Goal: Find specific page/section

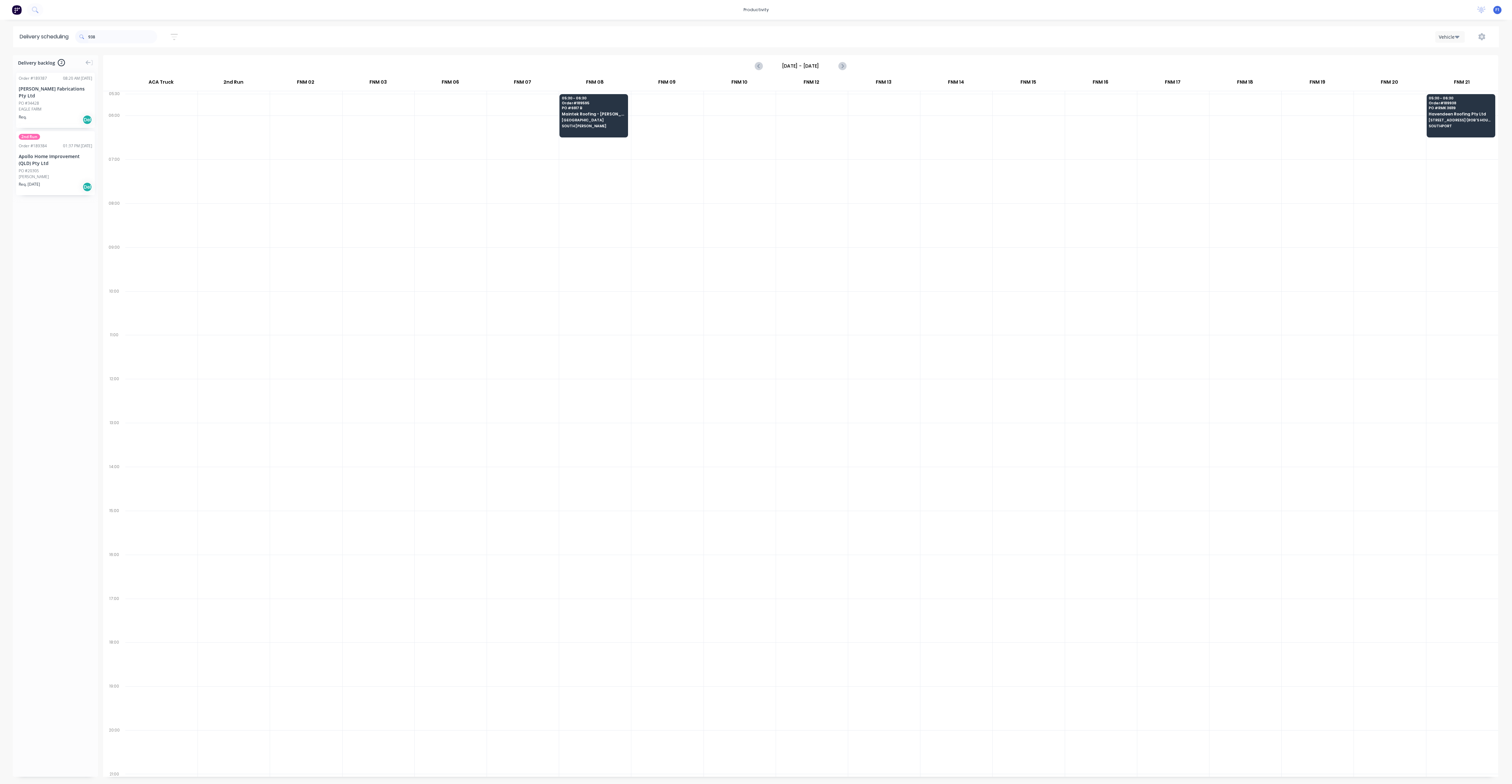
scroll to position [0, 1]
type input "9"
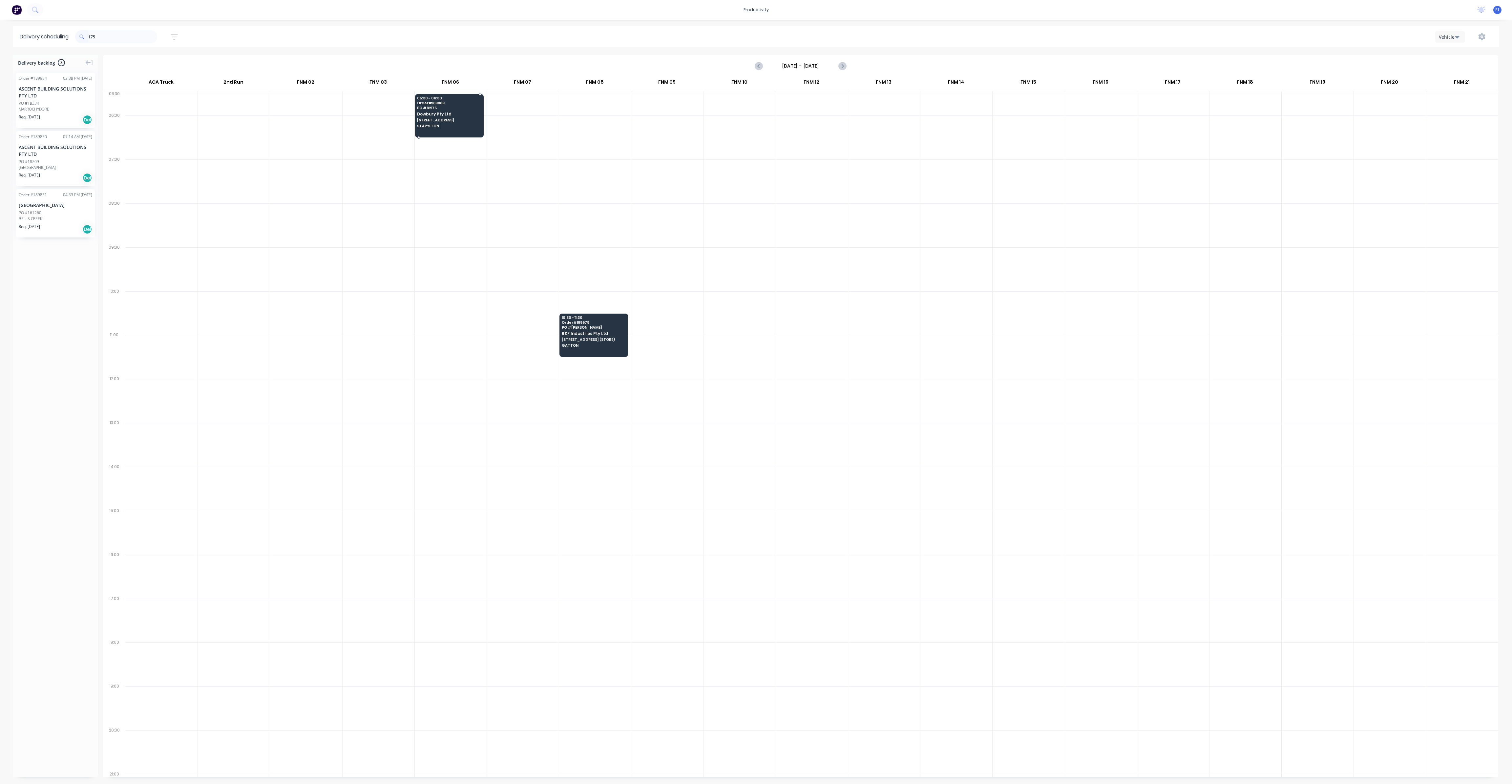
click at [450, 126] on span "STAPYLTON" at bounding box center [449, 126] width 63 height 4
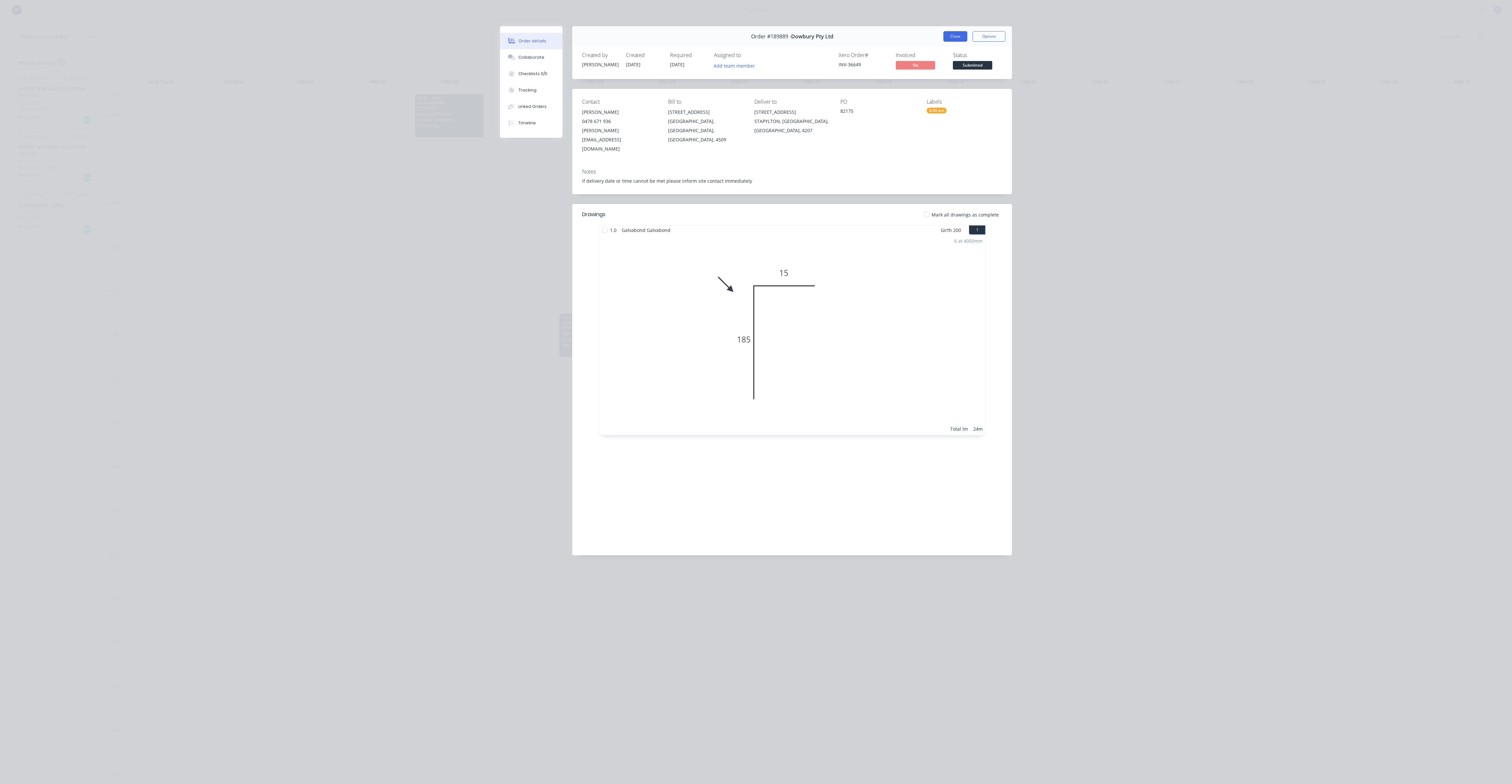
click at [949, 38] on button "Close" at bounding box center [955, 36] width 24 height 11
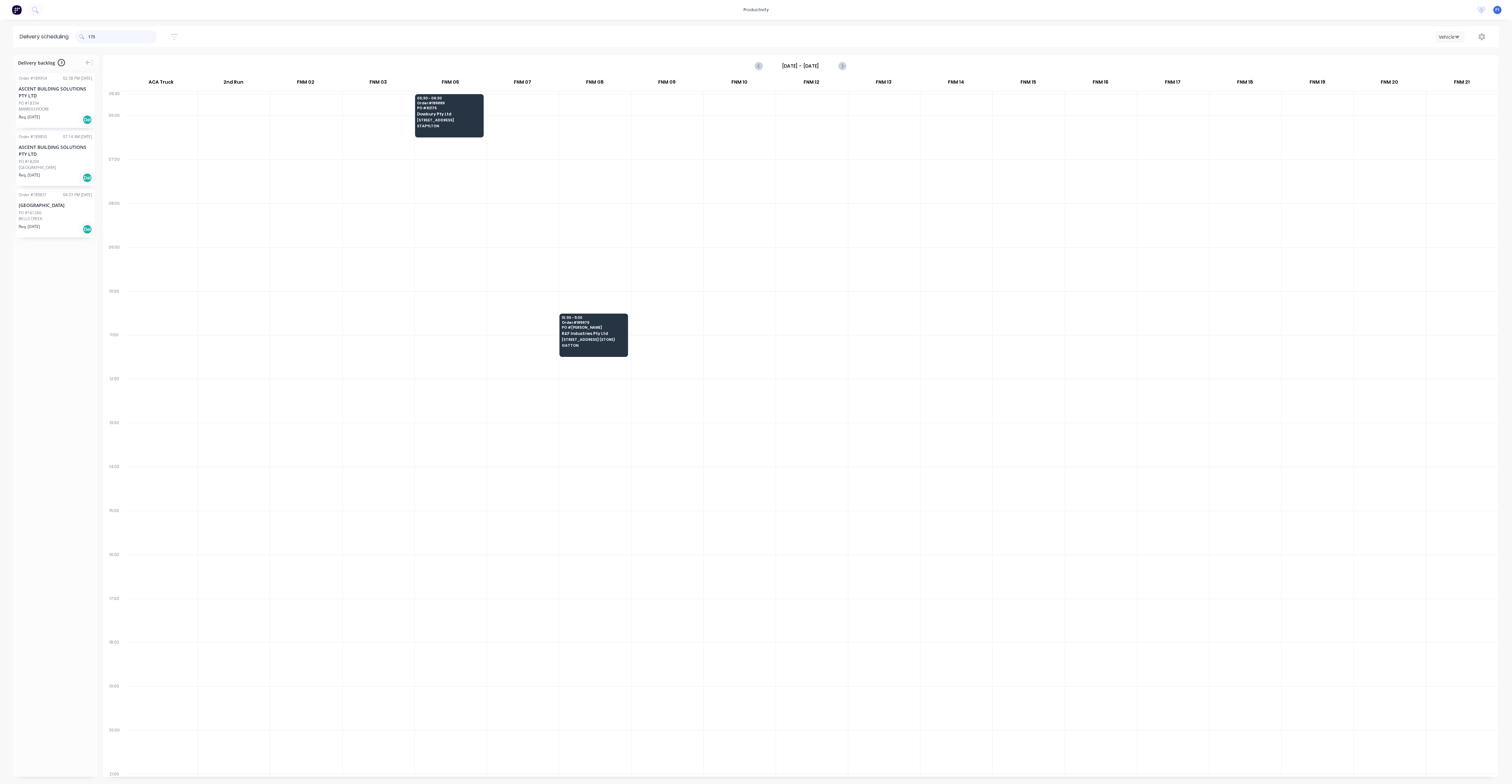
click at [126, 40] on input "175" at bounding box center [122, 36] width 69 height 13
type input "1"
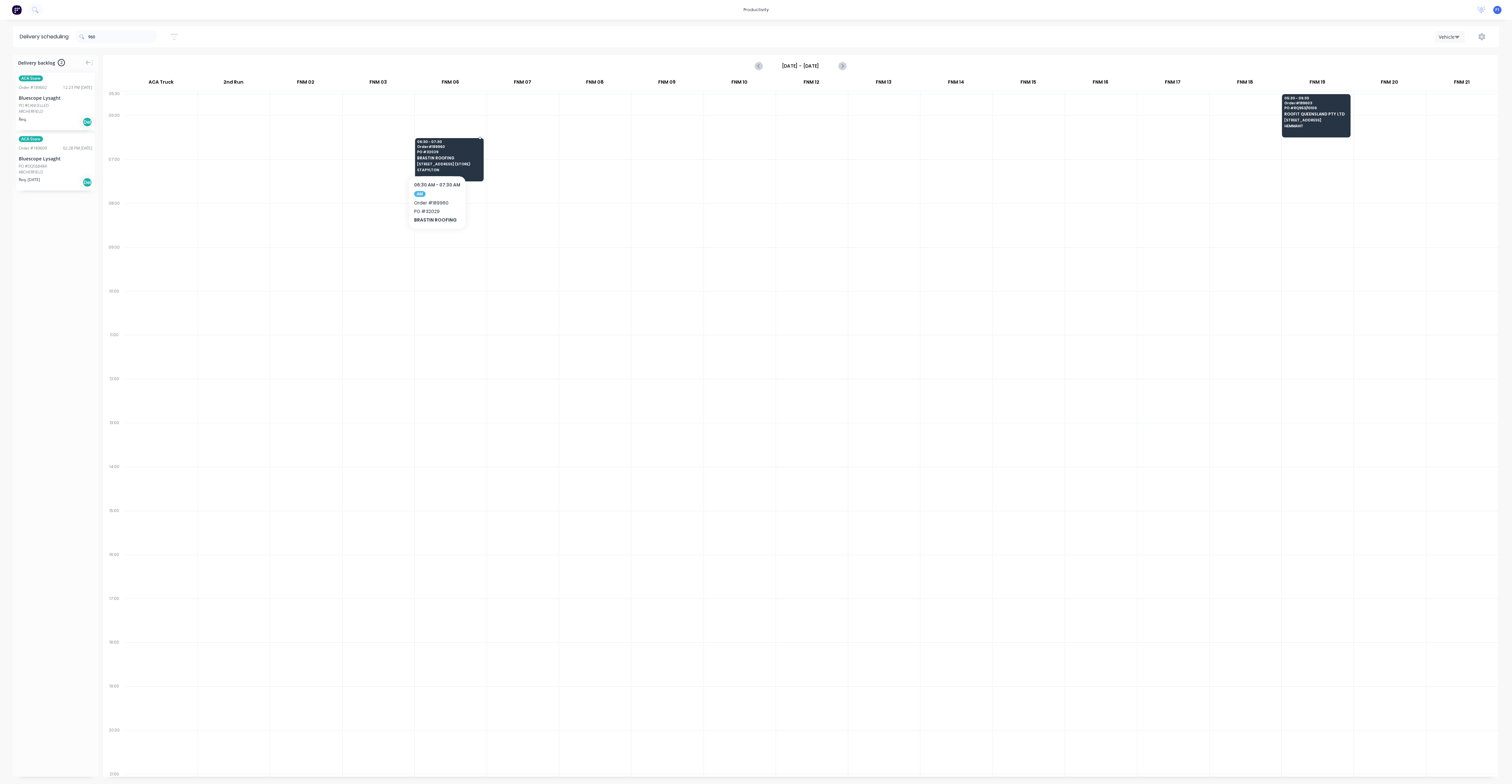
click at [437, 156] on span "BRASTIN ROOFING" at bounding box center [449, 158] width 63 height 4
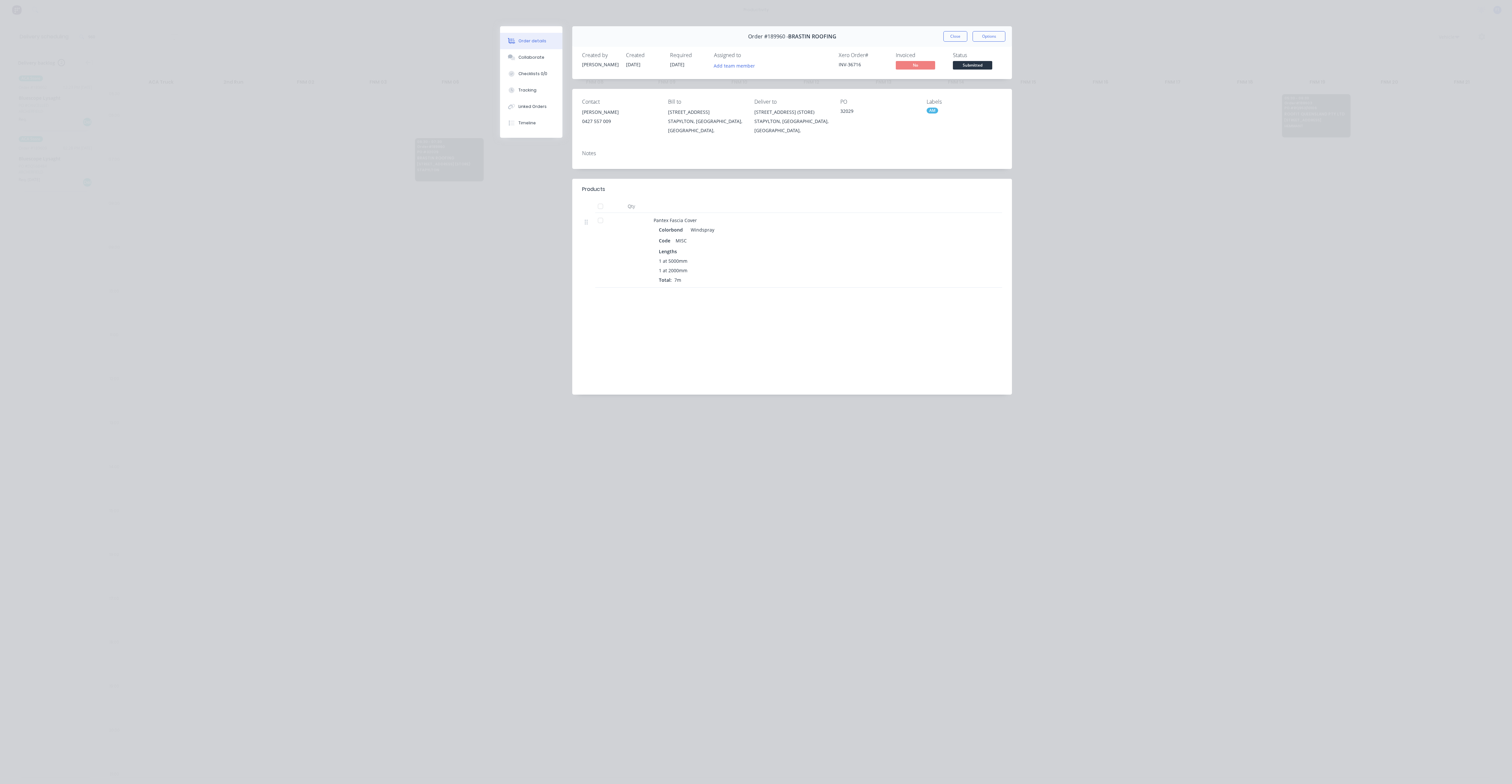
click at [958, 32] on button "Close" at bounding box center [955, 36] width 24 height 11
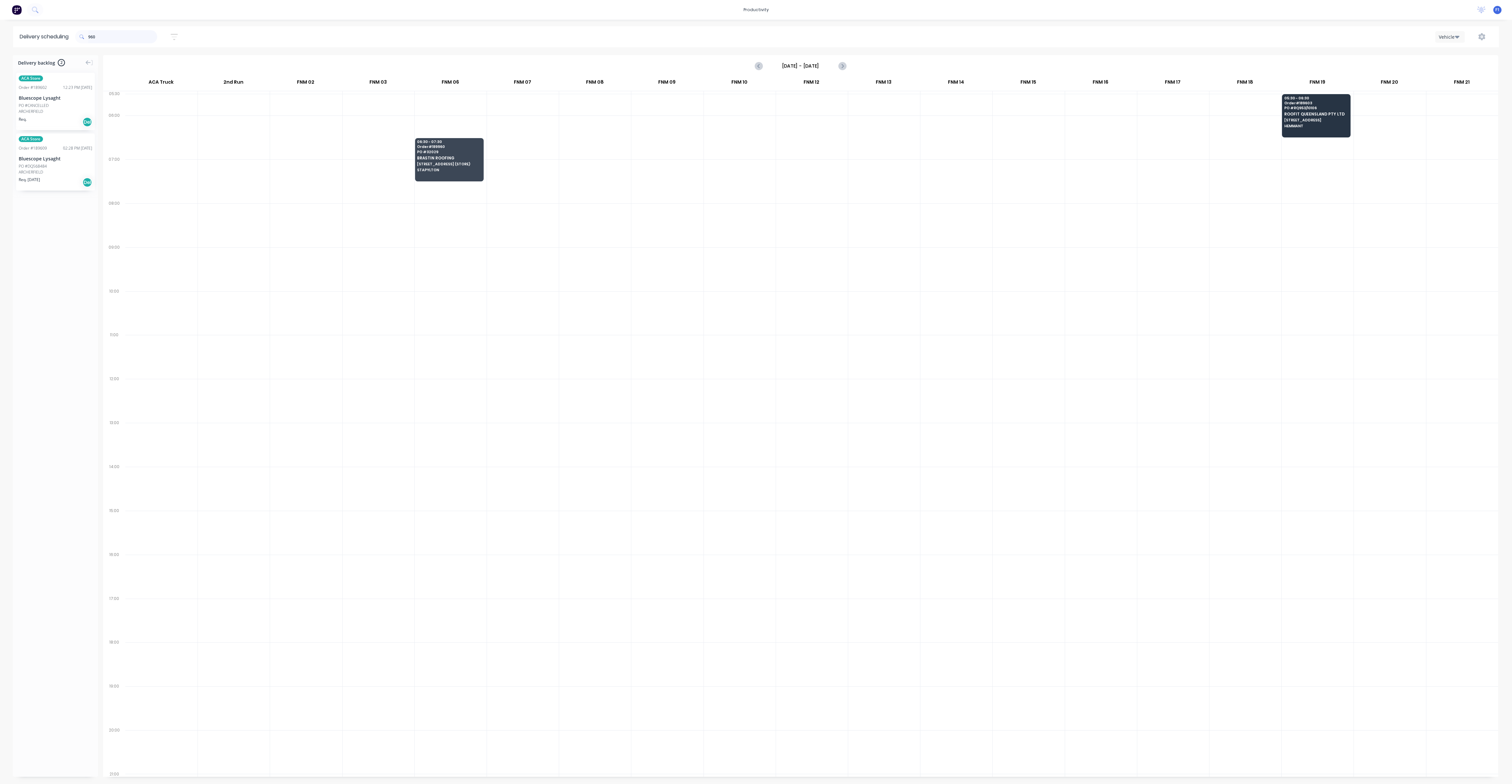
click at [110, 40] on input "960" at bounding box center [122, 36] width 69 height 13
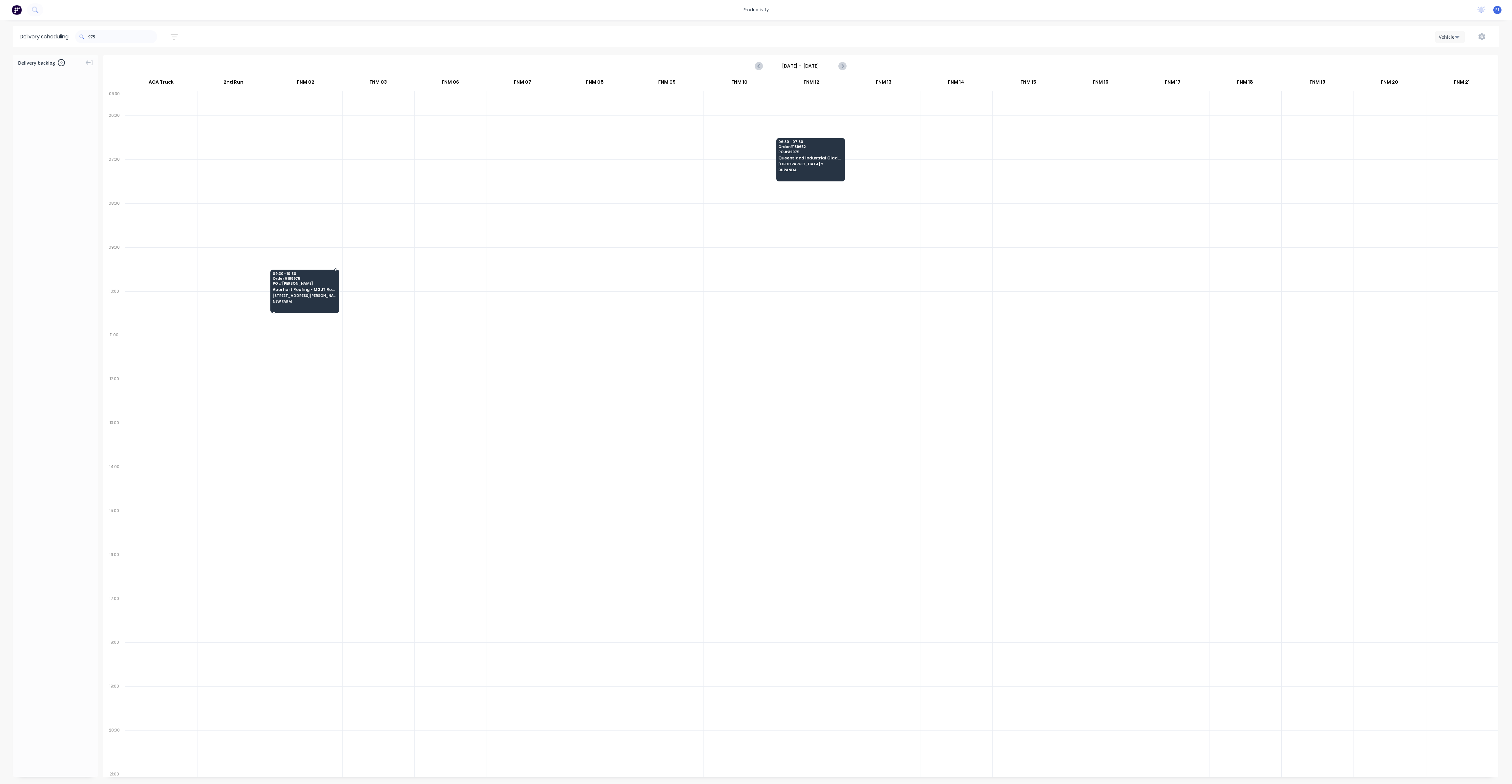
click at [287, 288] on span "Aberhart Roofing - MGJT Roofing Pty Ltd" at bounding box center [305, 289] width 63 height 4
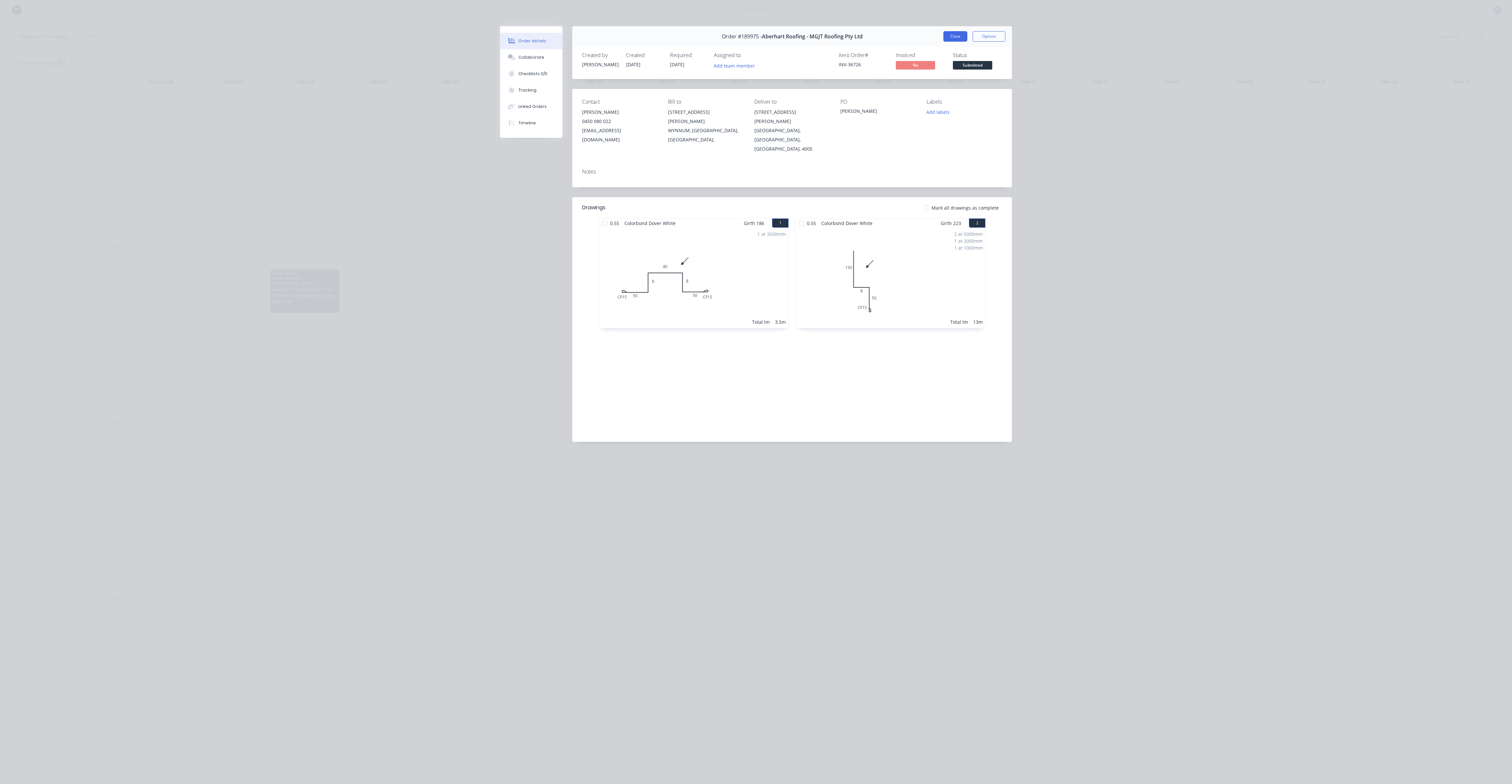
click at [952, 39] on button "Close" at bounding box center [955, 36] width 24 height 11
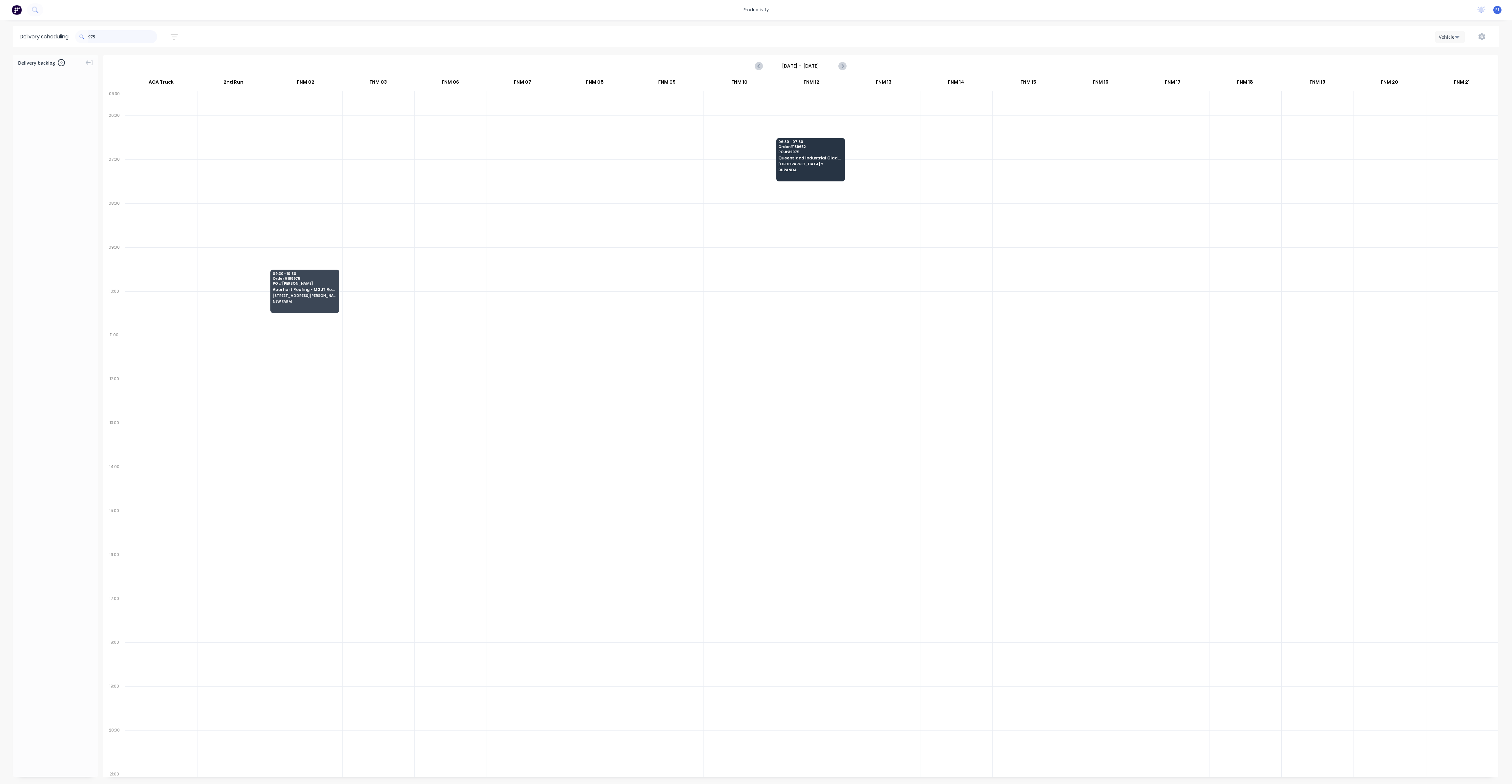
click at [116, 34] on input "975" at bounding box center [122, 36] width 69 height 13
type input "9"
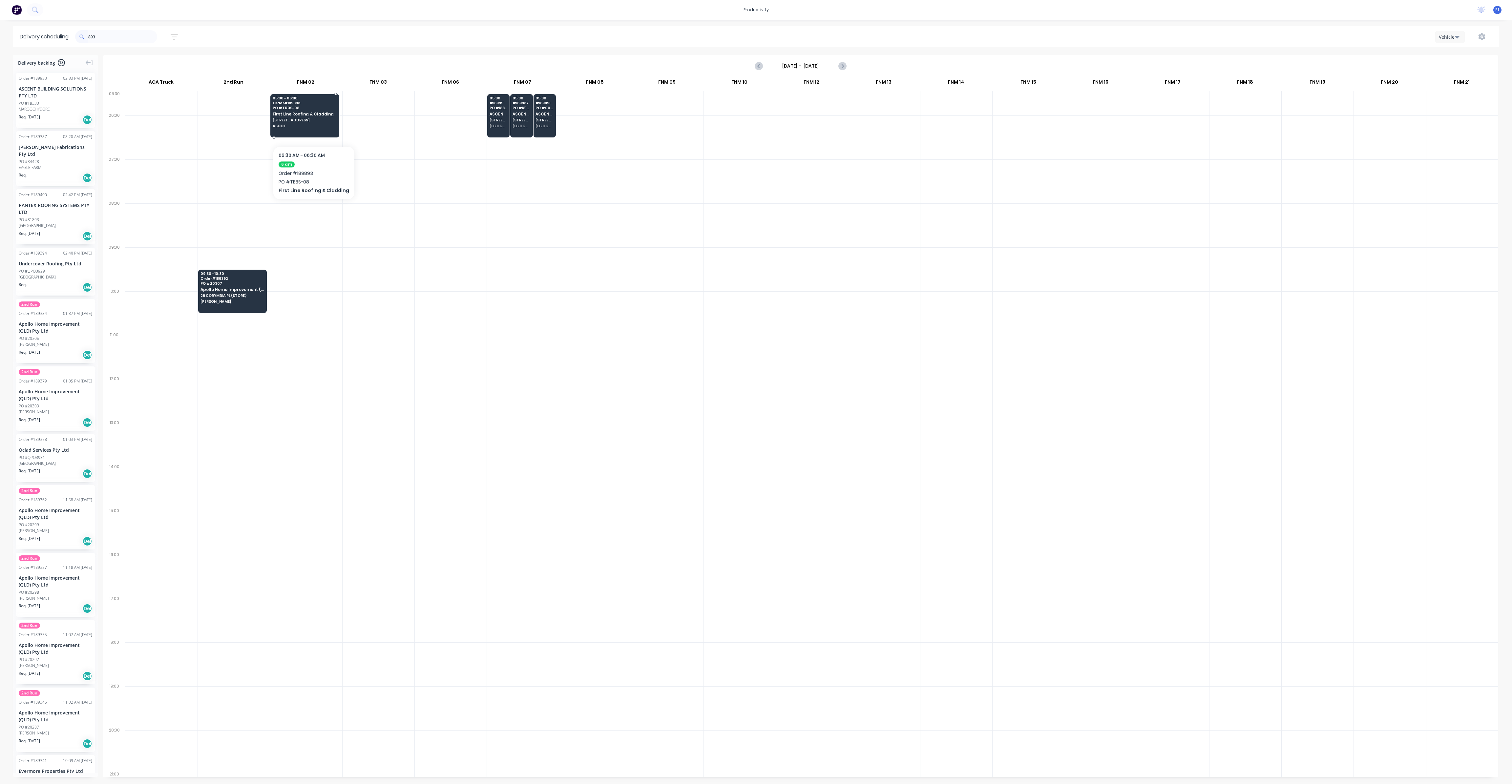
click at [309, 126] on span "ASCOT" at bounding box center [305, 126] width 63 height 4
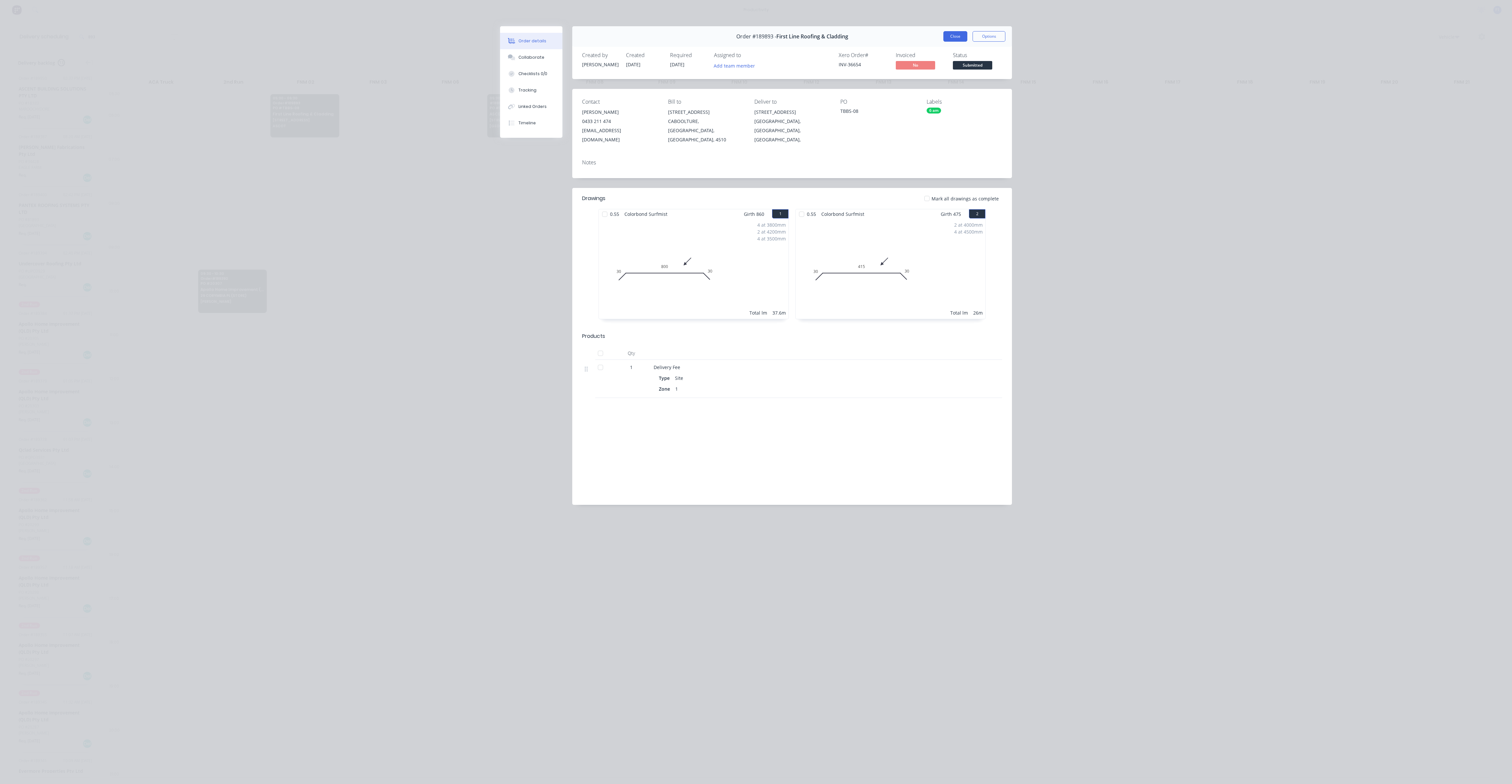
click at [956, 36] on button "Close" at bounding box center [955, 36] width 24 height 11
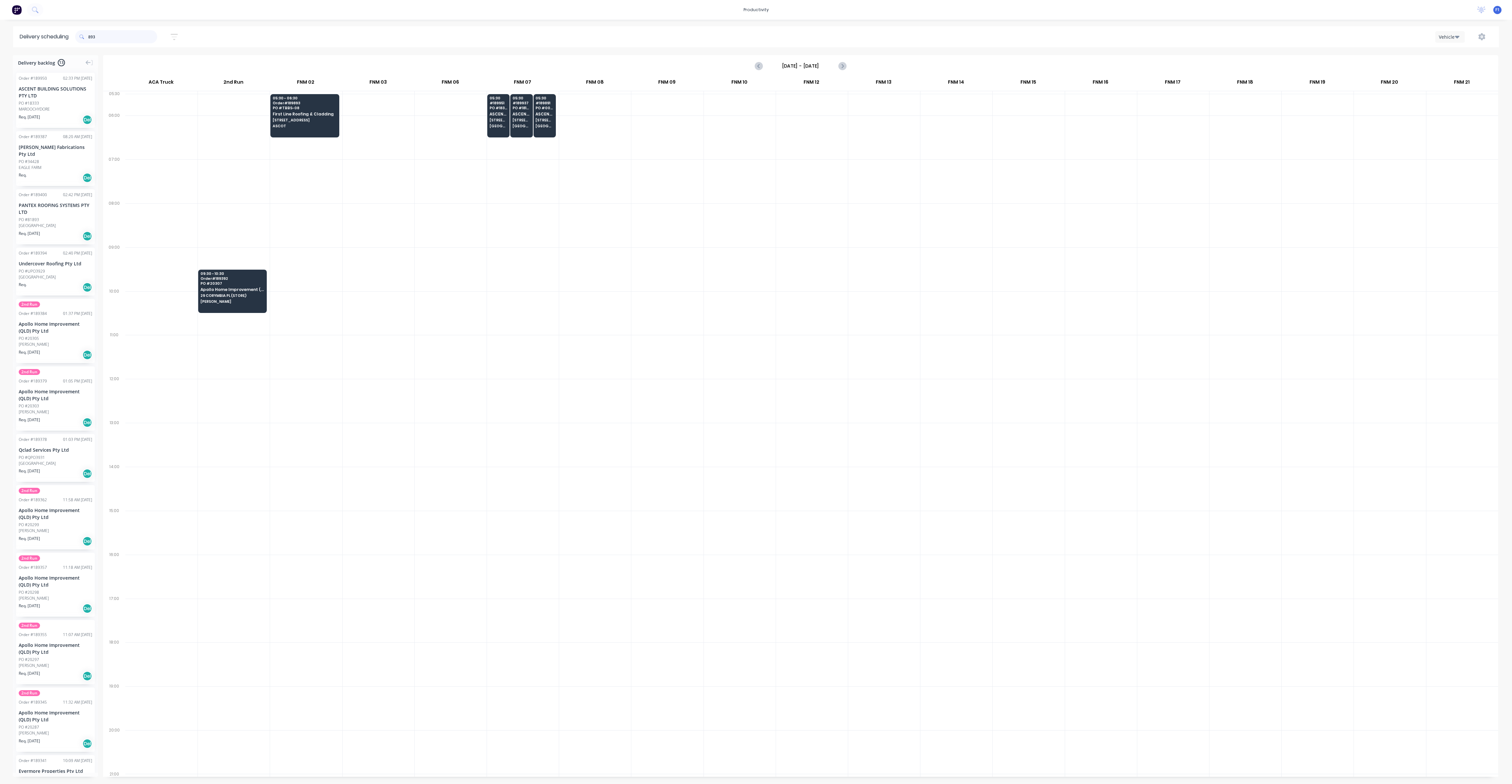
click at [113, 38] on input "893" at bounding box center [122, 36] width 69 height 13
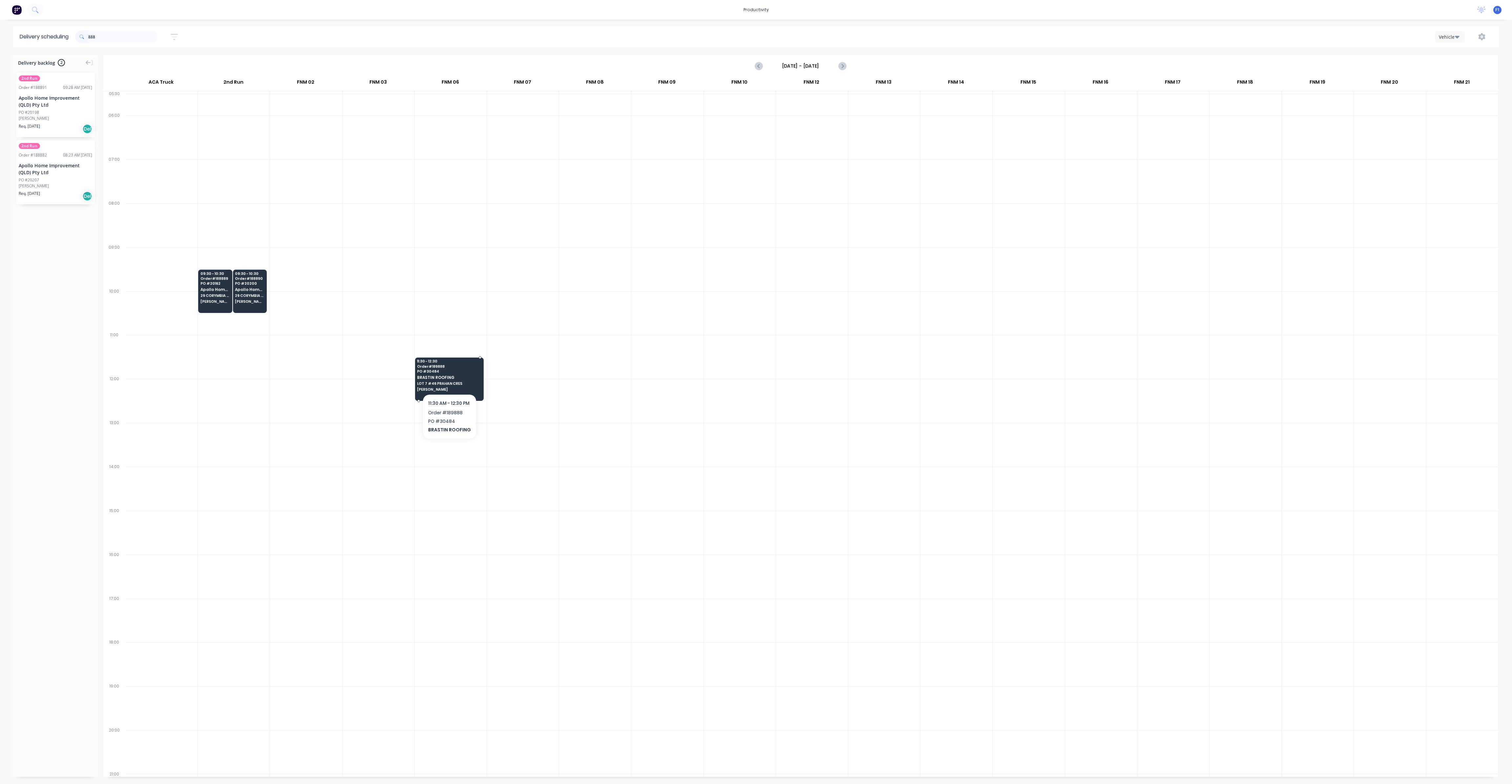
click at [441, 381] on span "LOT 7 #46 PRAHAN CRES" at bounding box center [449, 383] width 63 height 4
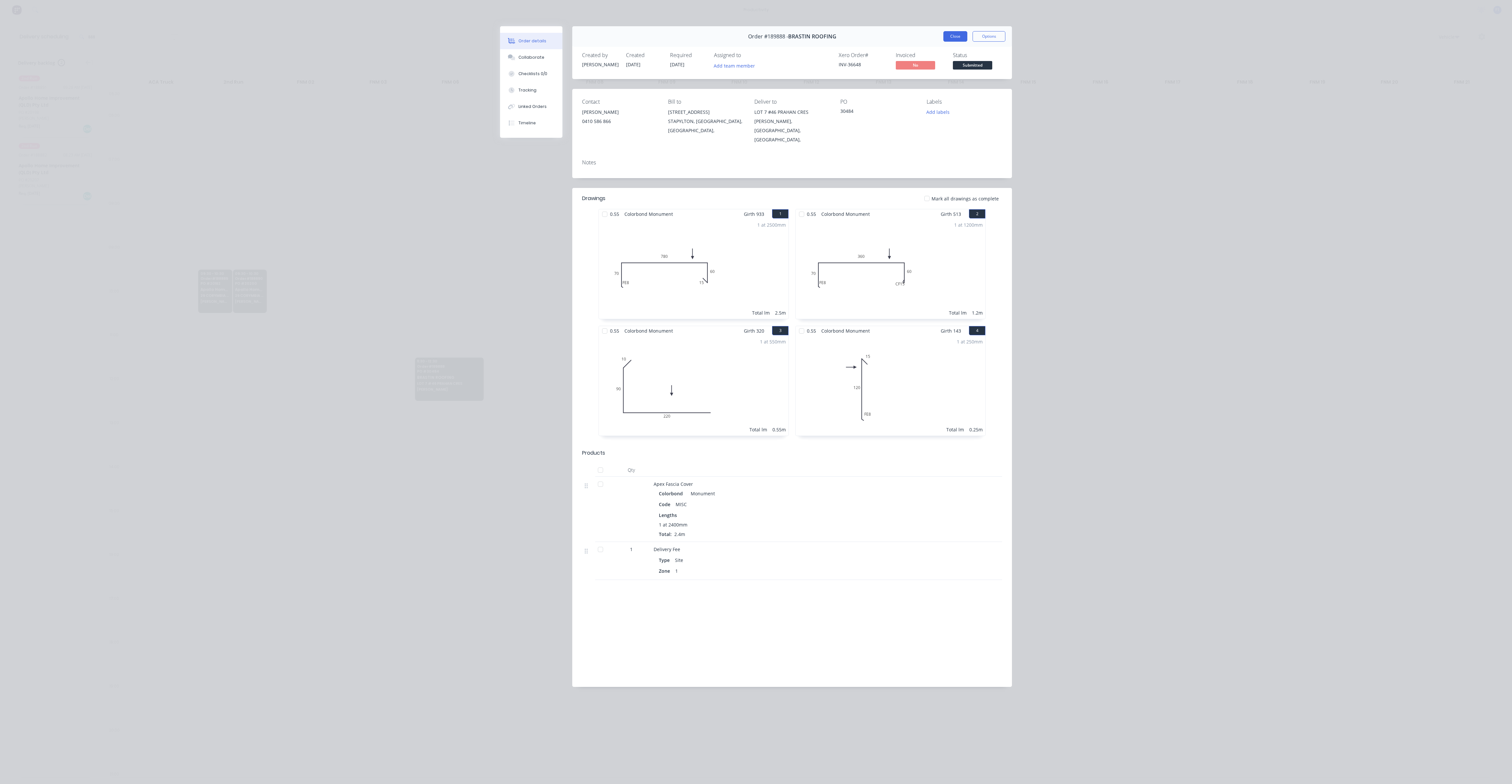
click at [950, 36] on button "Close" at bounding box center [955, 36] width 24 height 11
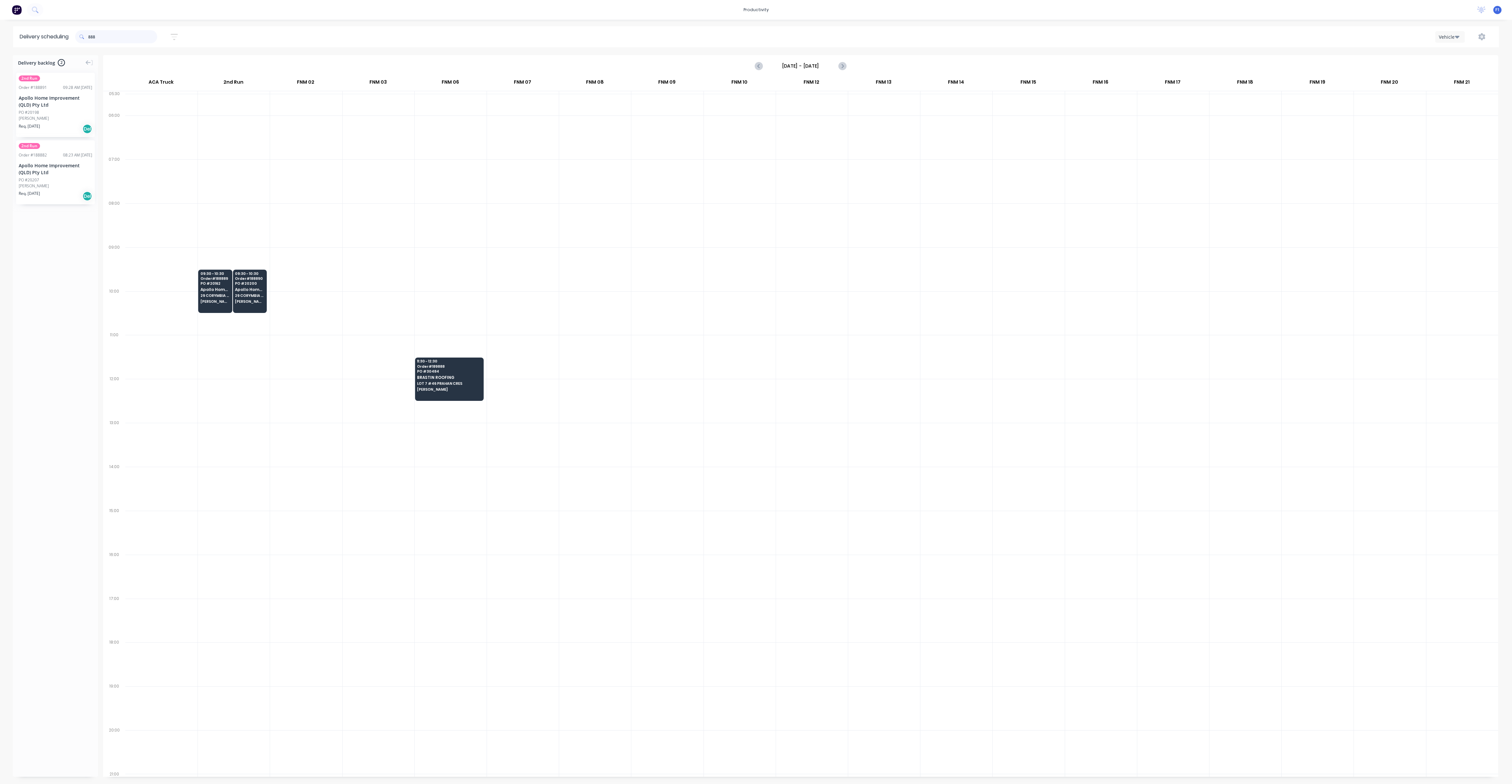
click at [129, 35] on input "888" at bounding box center [122, 36] width 69 height 13
type input "8"
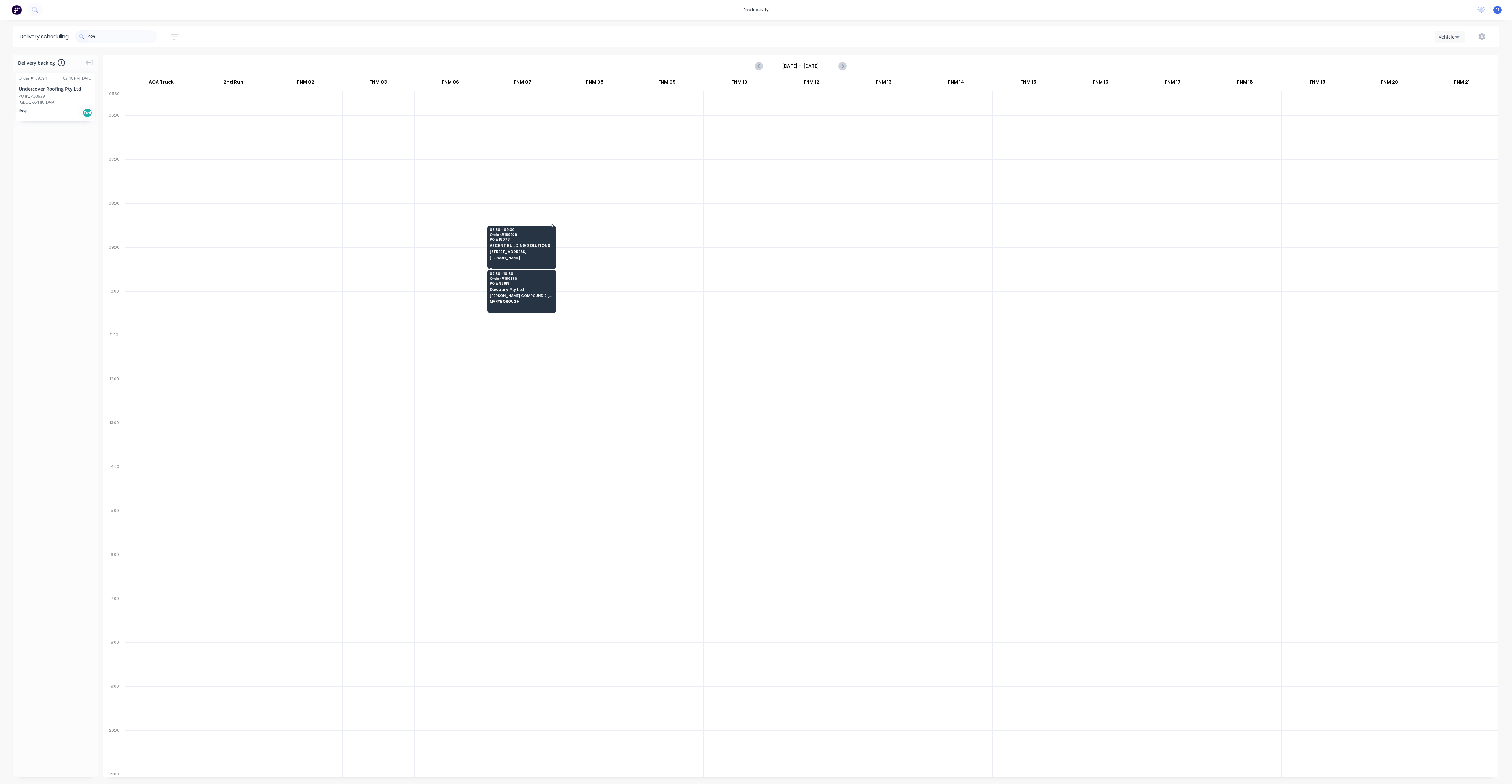
click at [519, 246] on div "08:30 - 09:30 Order # 189929 PO # 18073 ASCENT BUILDING SOLUTIONS PTY LTD [STRE…" at bounding box center [522, 244] width 68 height 37
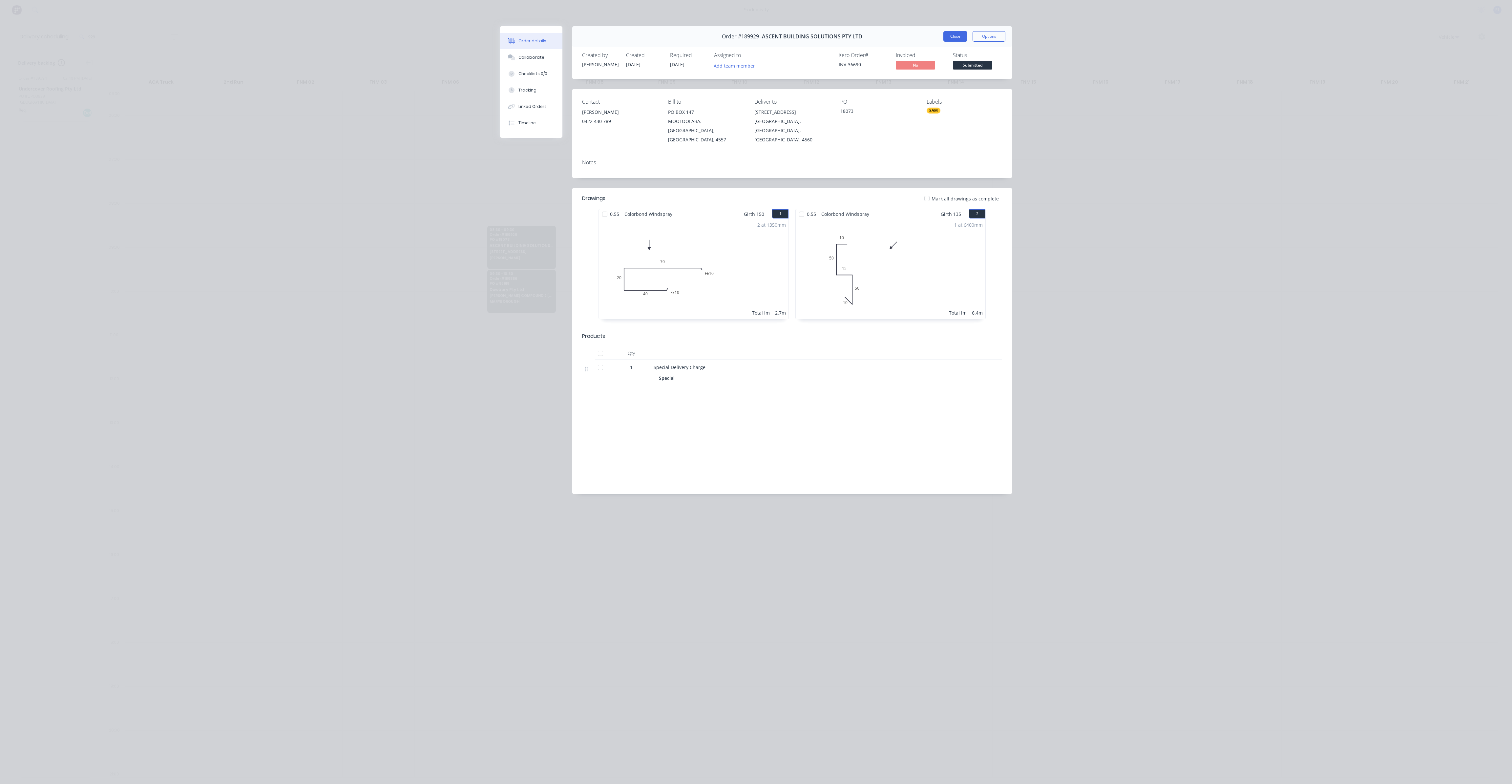
click at [950, 35] on button "Close" at bounding box center [955, 36] width 24 height 11
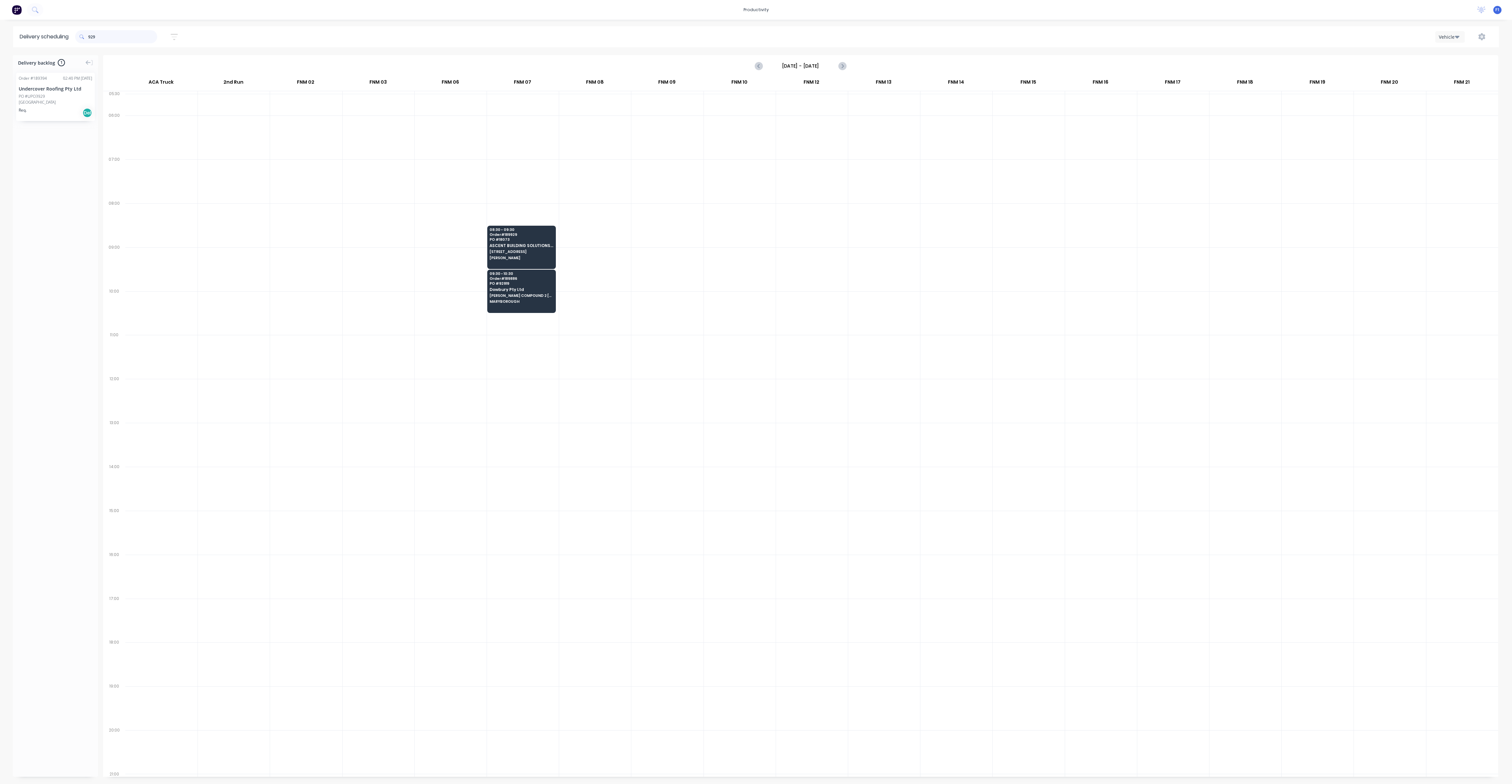
click at [102, 34] on input "929" at bounding box center [122, 36] width 69 height 13
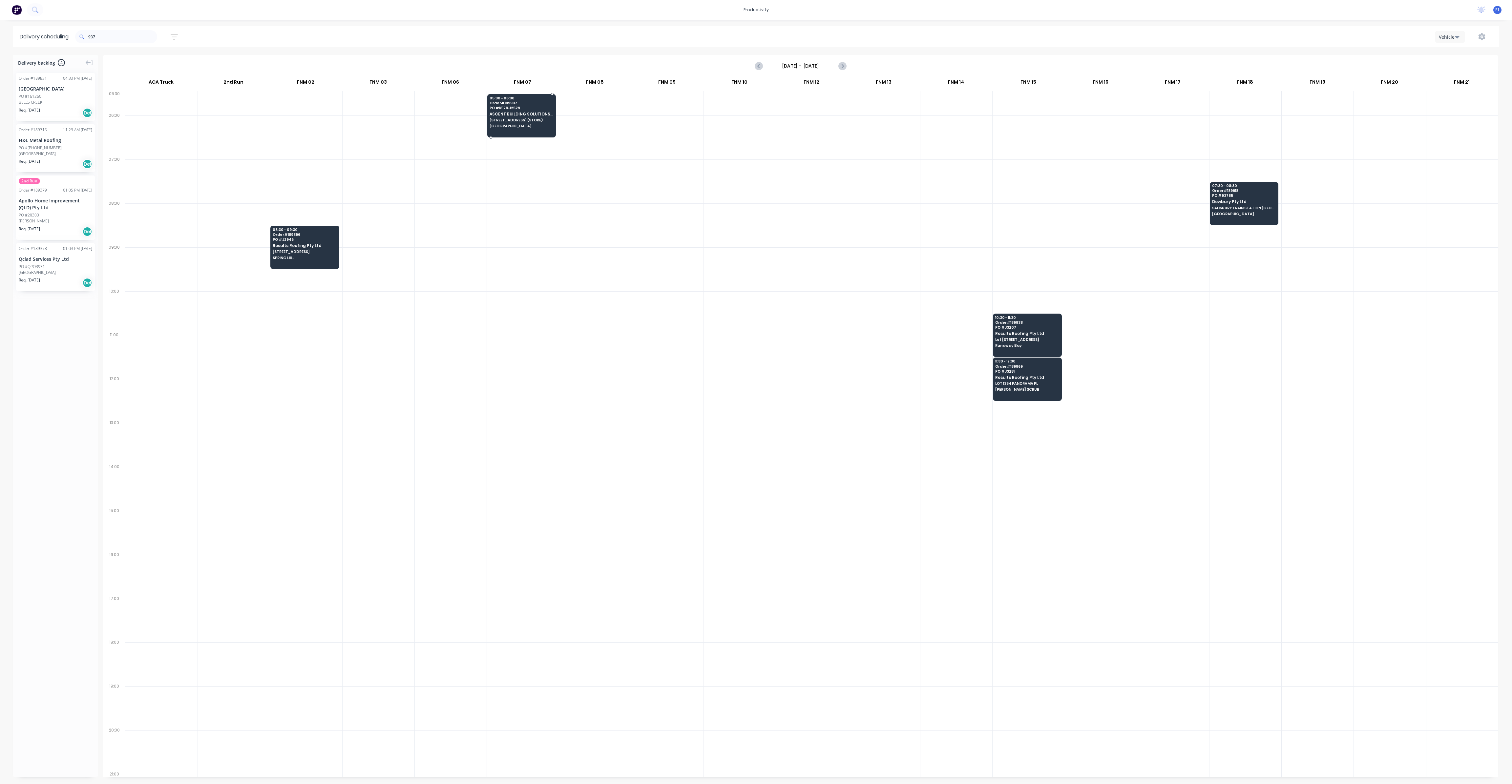
click at [509, 121] on span "[STREET_ADDRESS] (STORE)" at bounding box center [521, 120] width 63 height 4
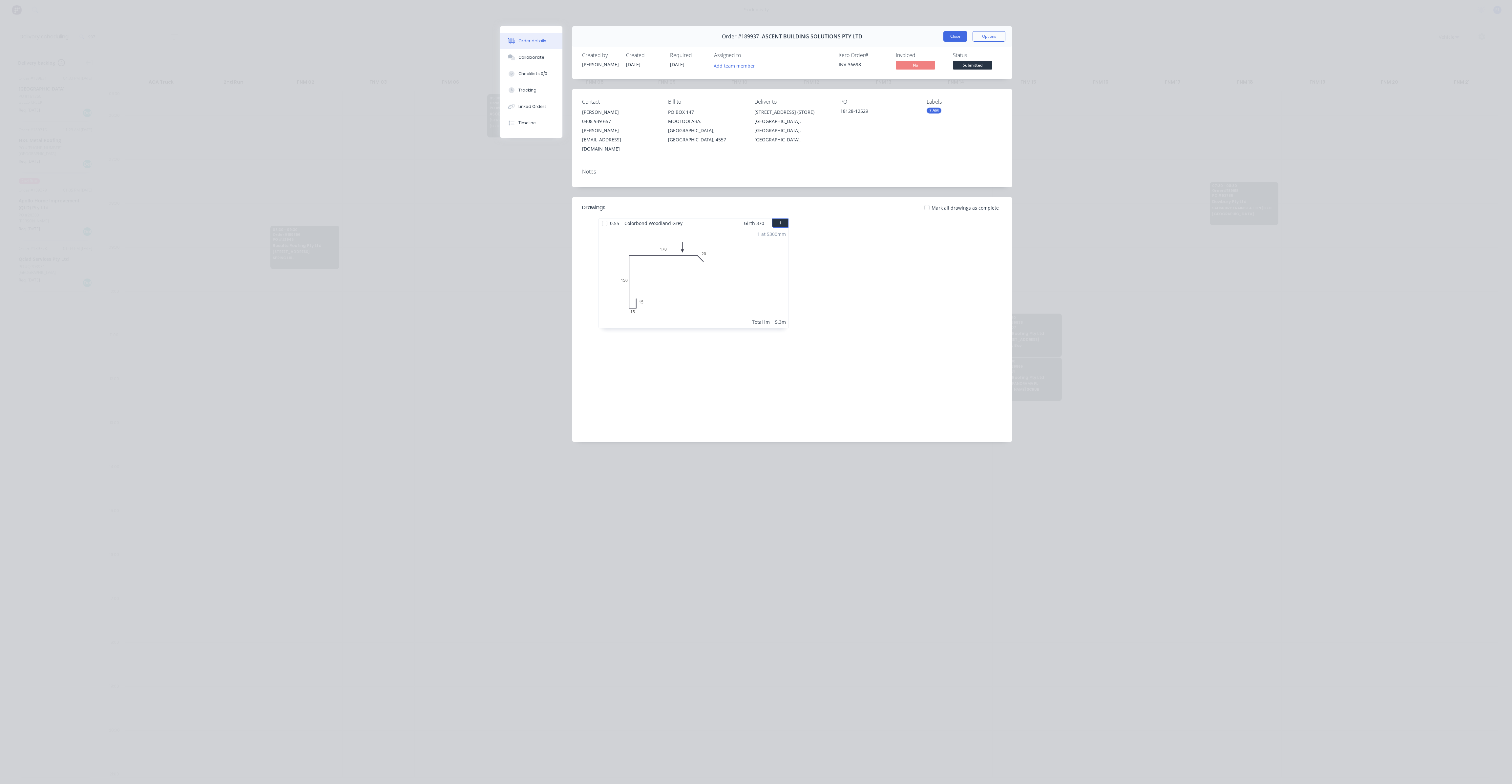
click at [954, 31] on button "Close" at bounding box center [955, 36] width 24 height 11
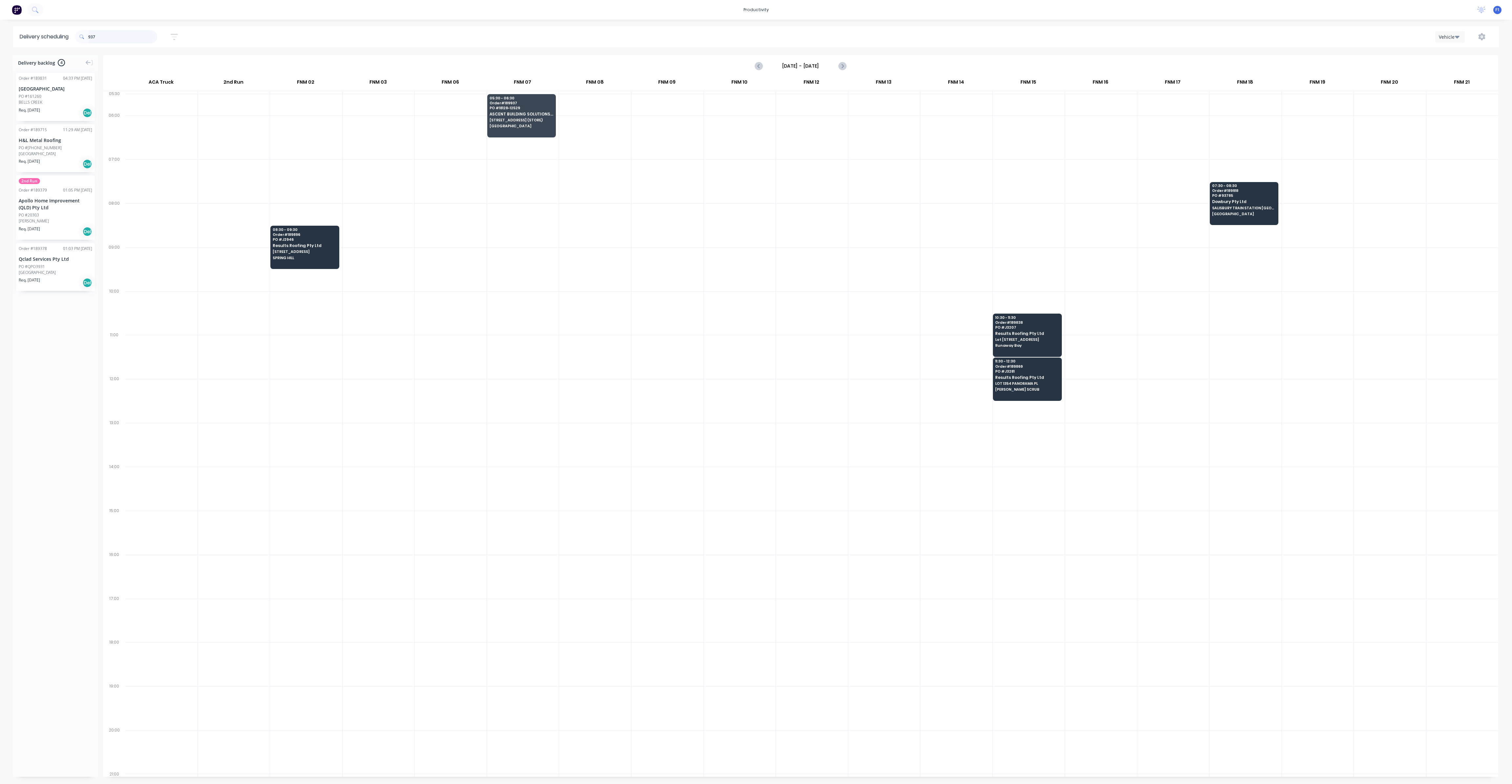
click at [123, 37] on input "937" at bounding box center [122, 36] width 69 height 13
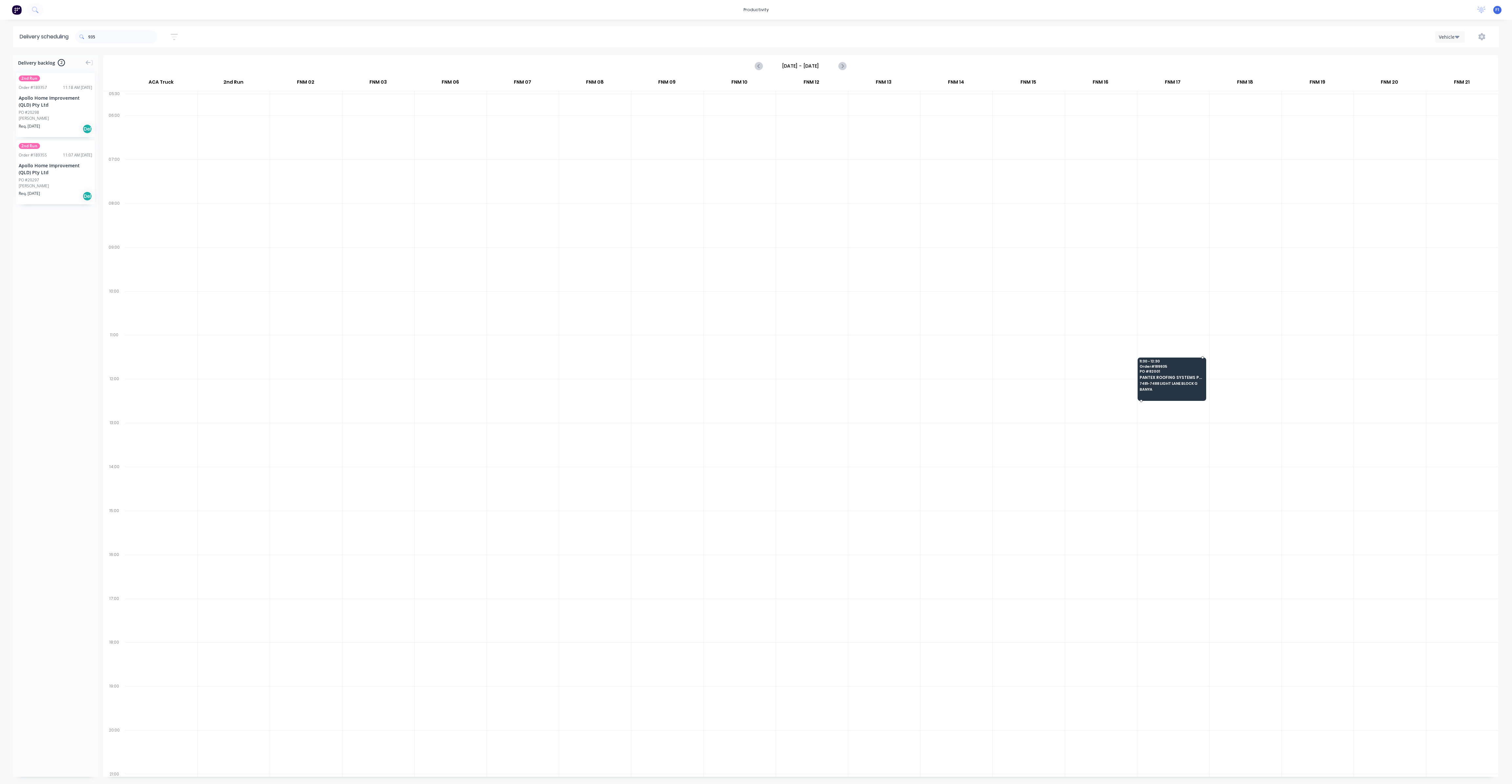
click at [1155, 387] on span "BANYA" at bounding box center [1172, 389] width 63 height 4
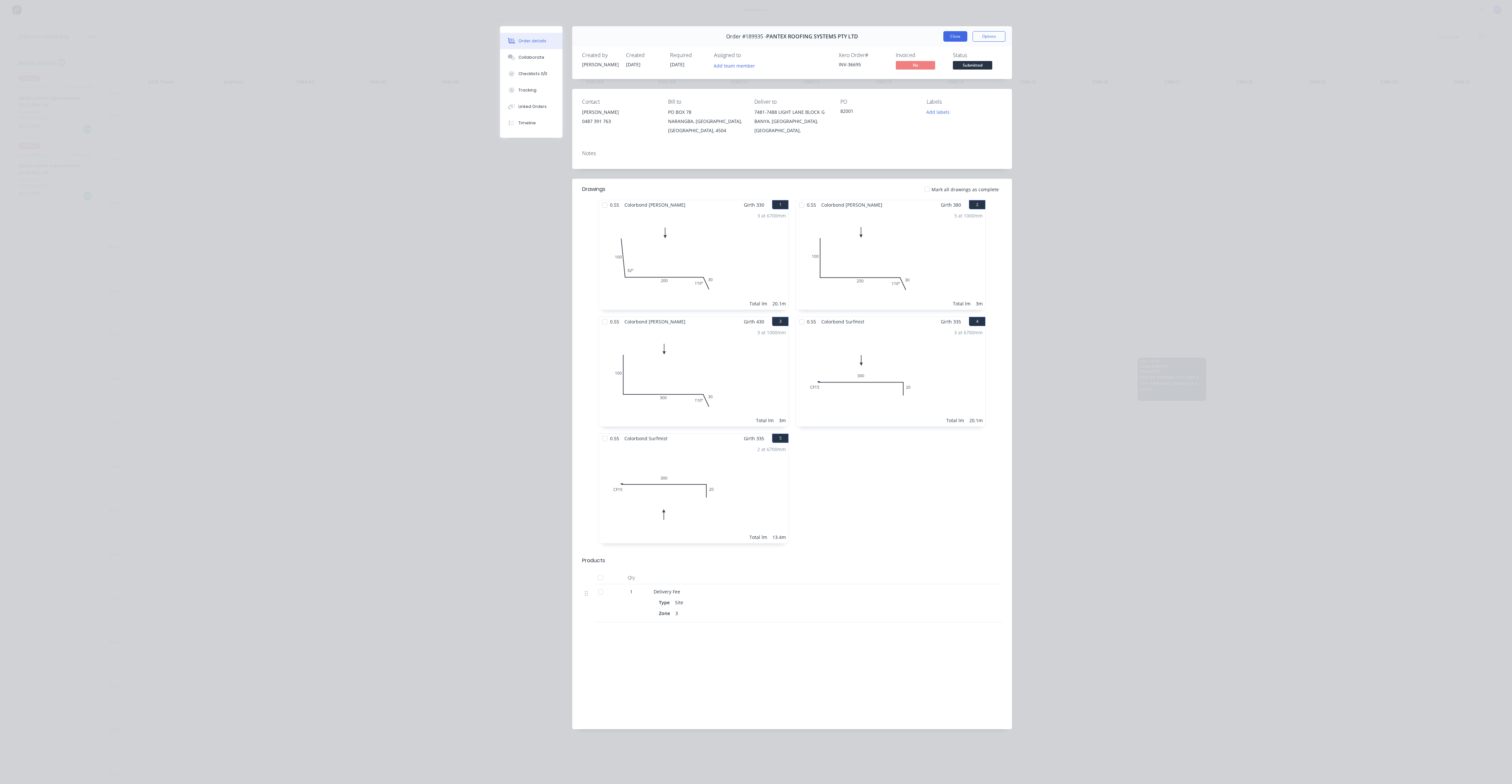
click at [951, 40] on button "Close" at bounding box center [955, 36] width 24 height 11
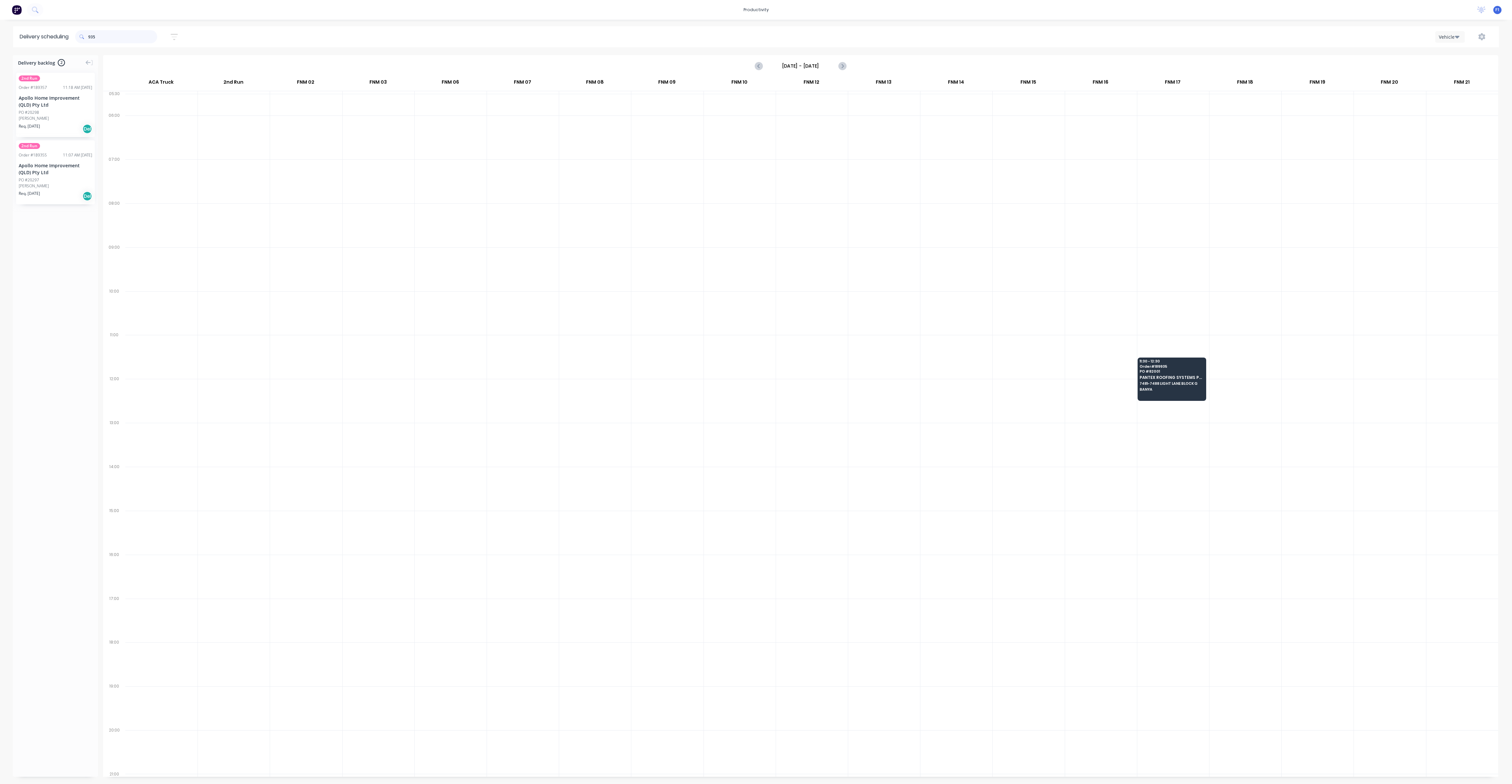
click at [116, 39] on input "935" at bounding box center [122, 36] width 69 height 13
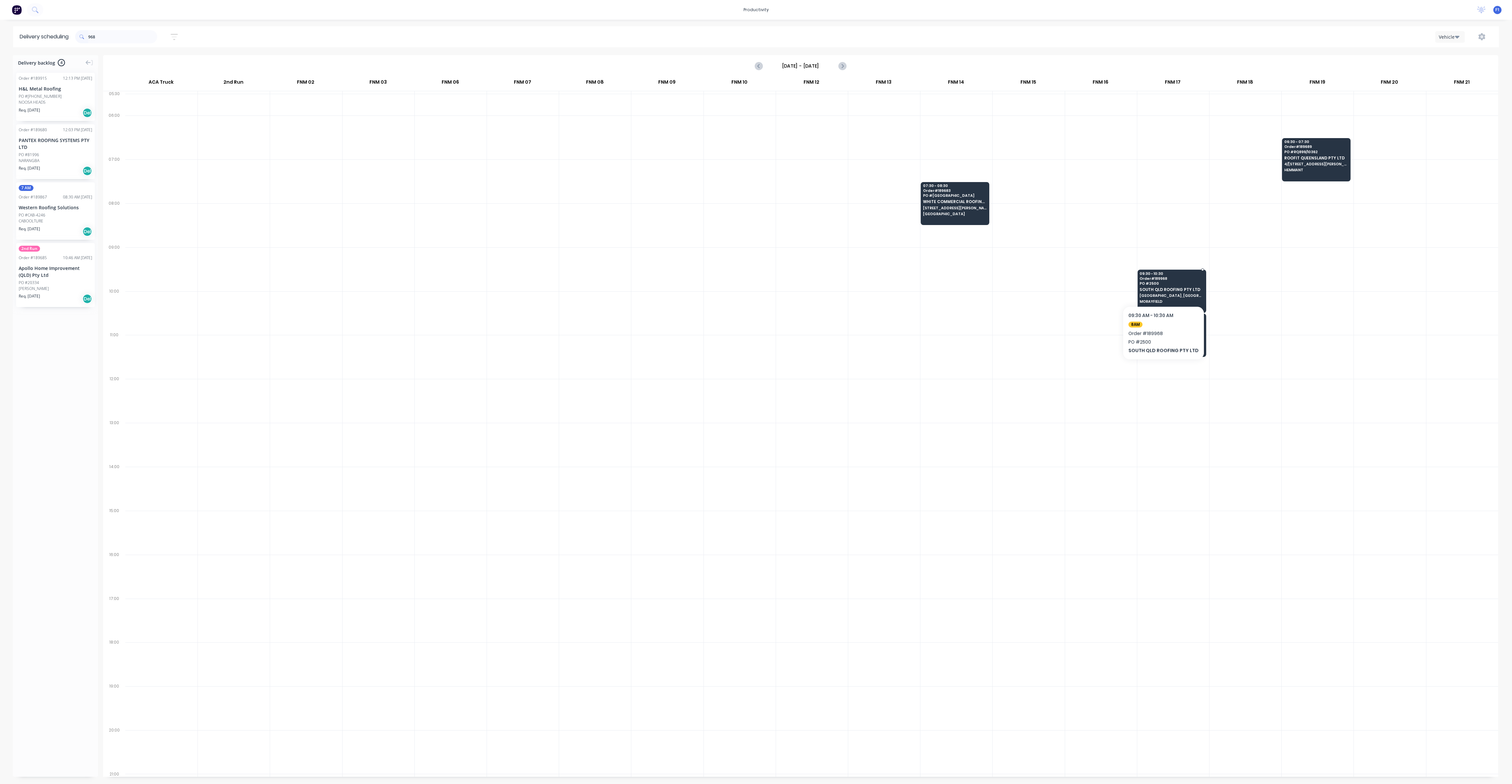
click at [1162, 288] on span "SOUTH QLD ROOFING PTY LTD" at bounding box center [1172, 289] width 63 height 4
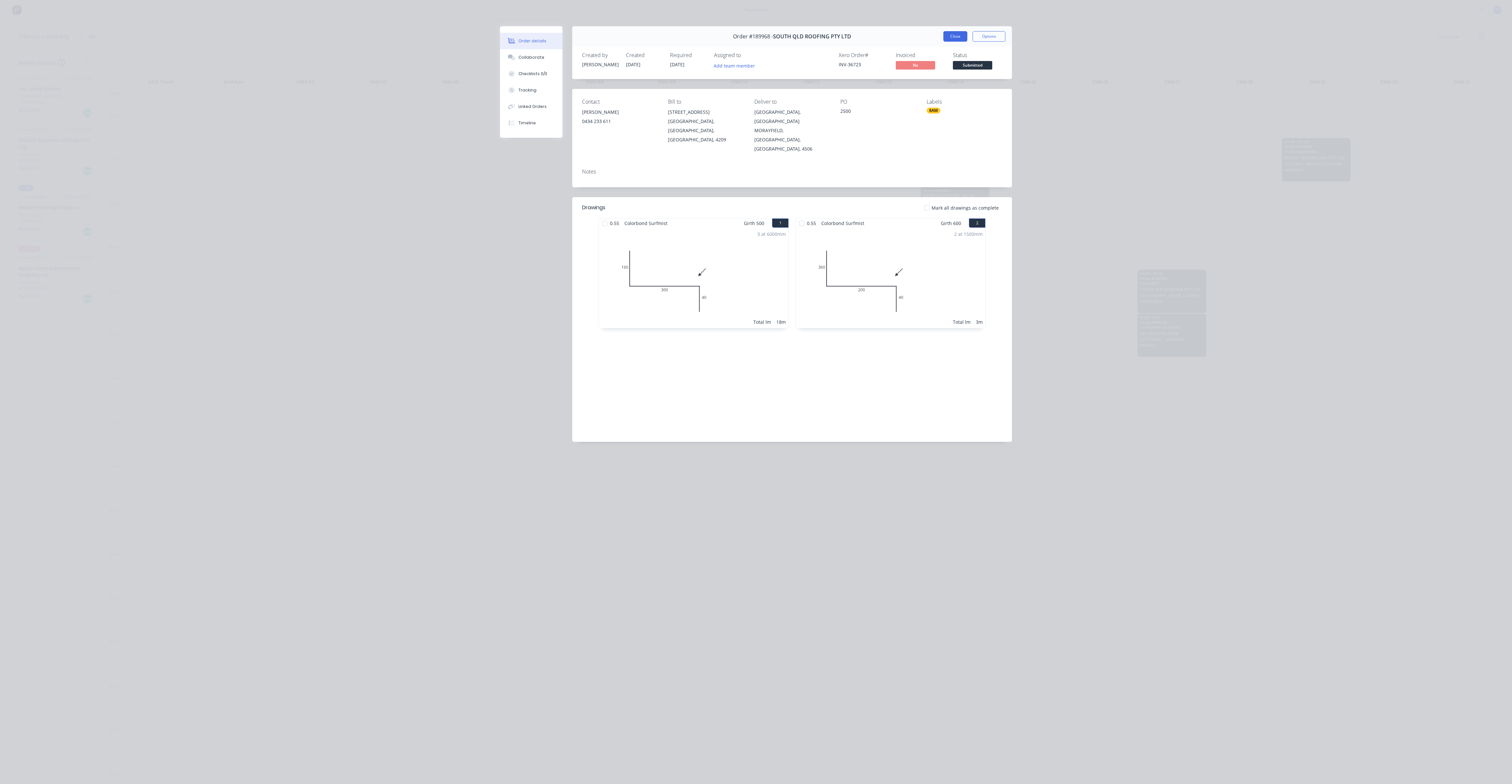
click at [960, 38] on button "Close" at bounding box center [955, 36] width 24 height 11
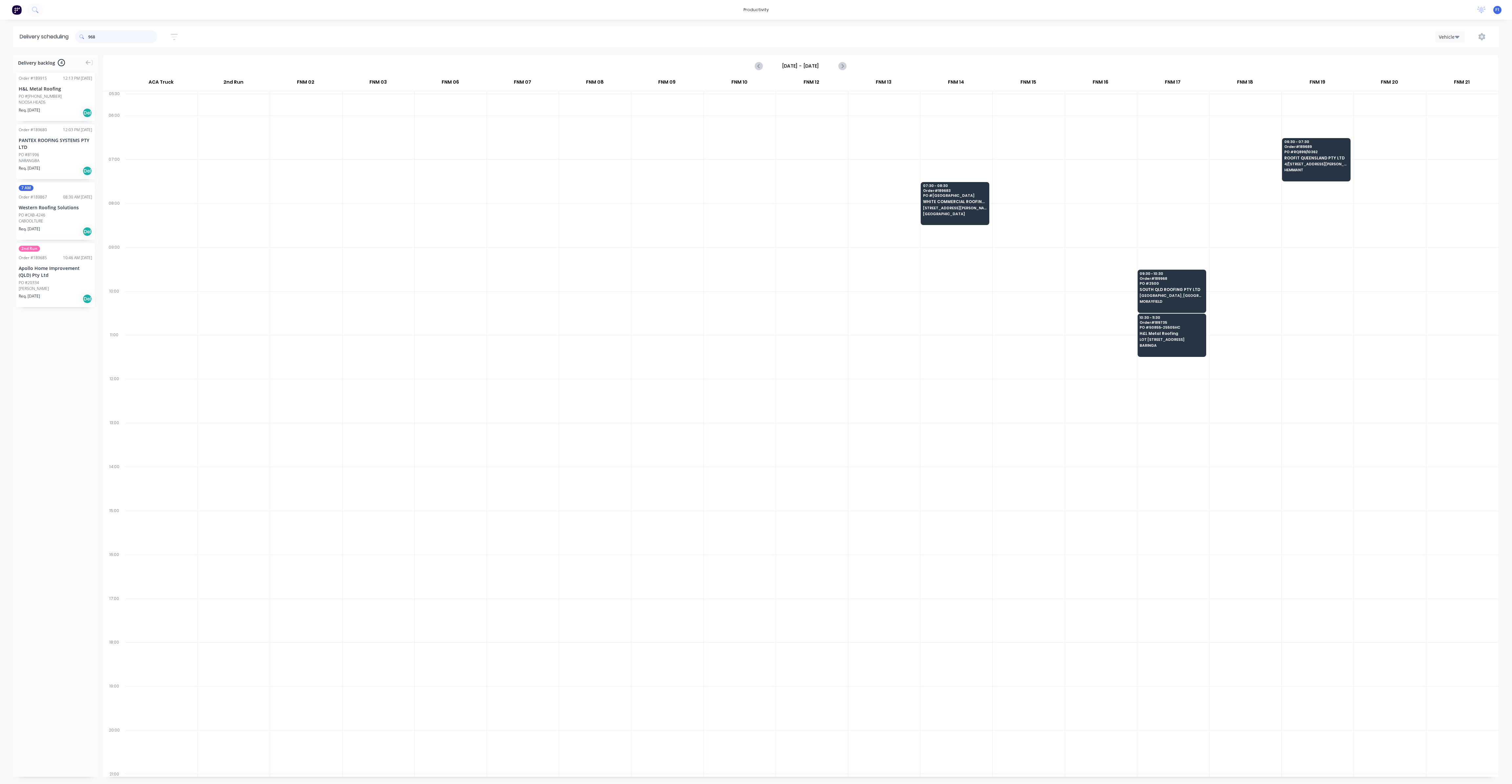
click at [109, 35] on input "968" at bounding box center [122, 36] width 69 height 13
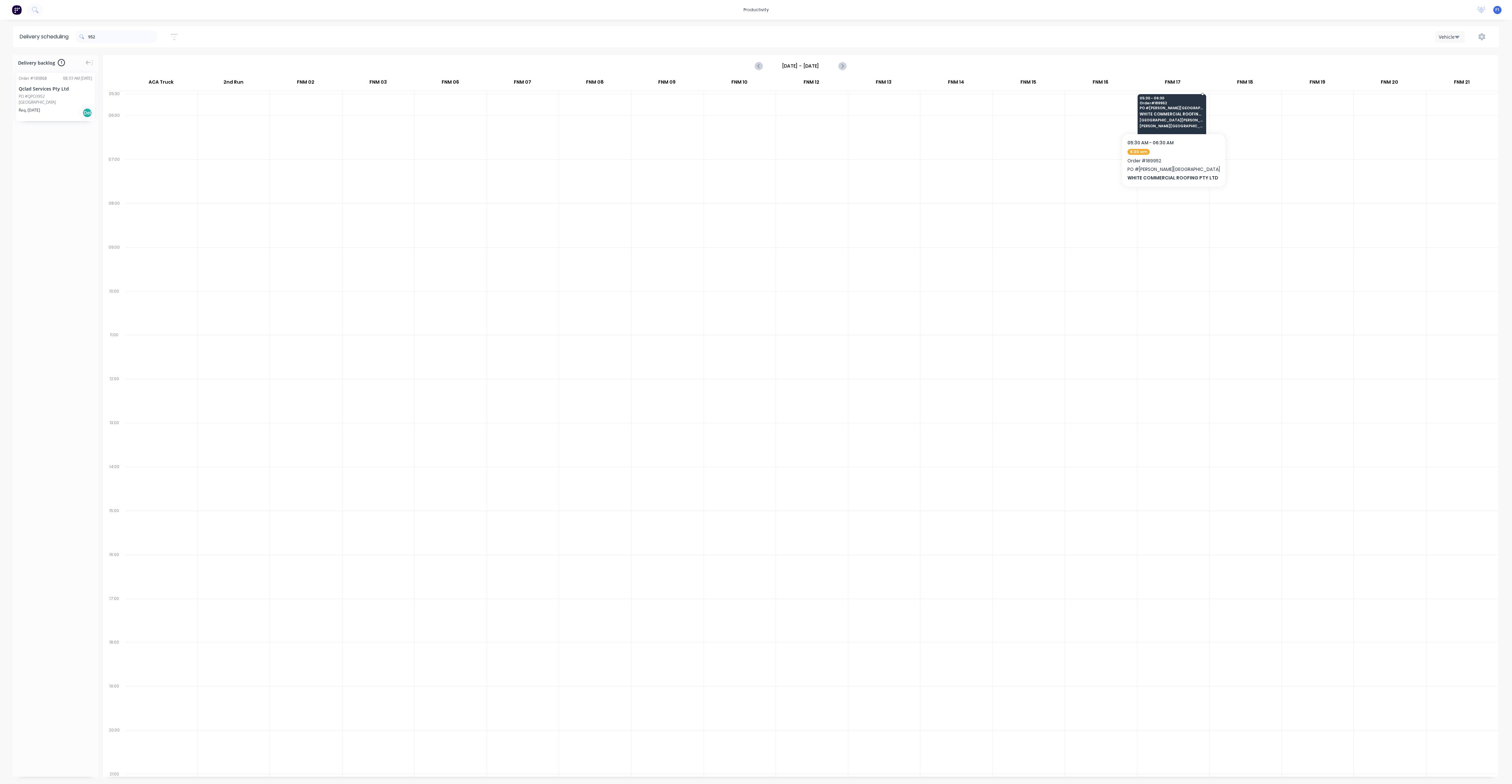
click at [1174, 121] on span "[GEOGRAPHIC_DATA][PERSON_NAME]" at bounding box center [1172, 120] width 63 height 4
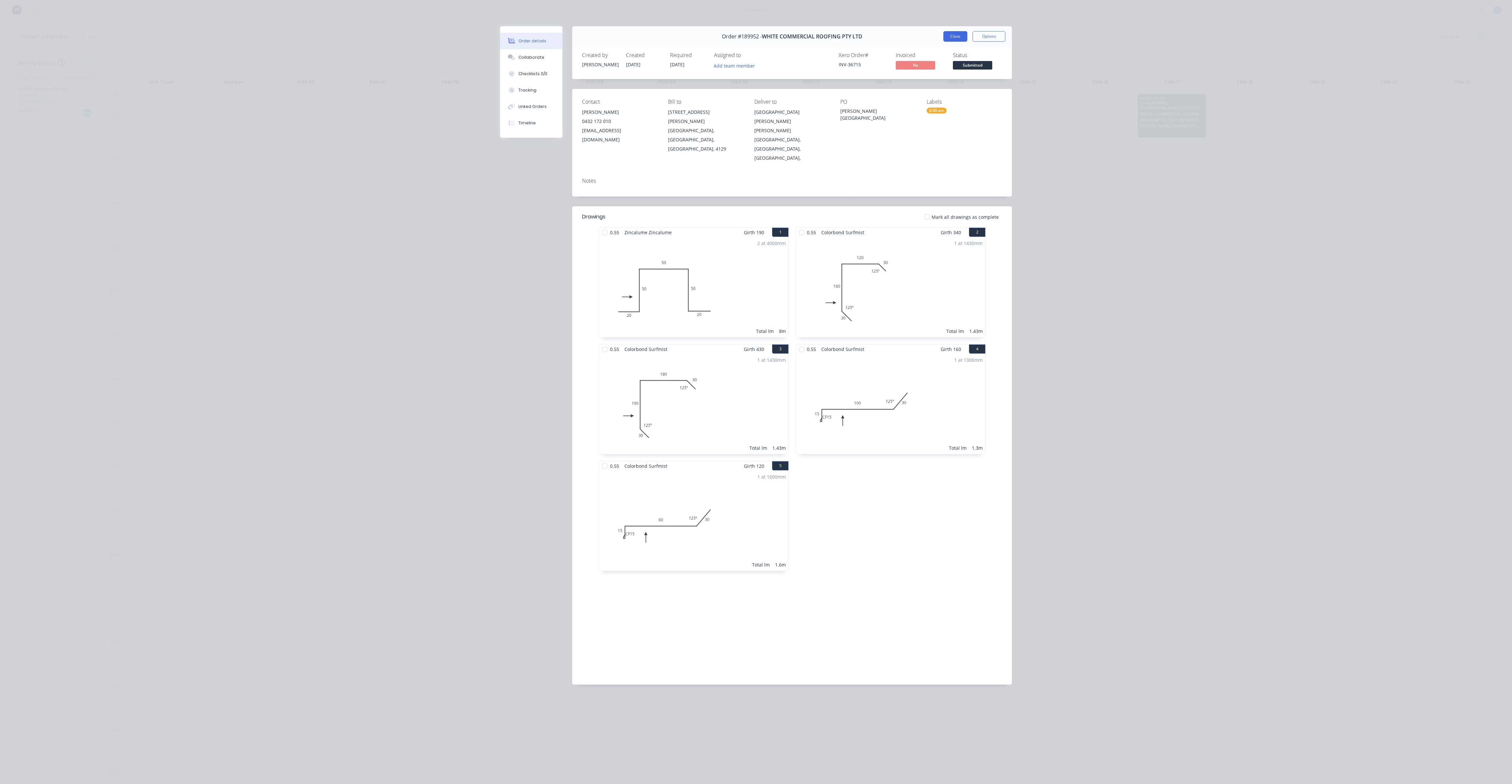
click at [954, 33] on button "Close" at bounding box center [955, 36] width 24 height 11
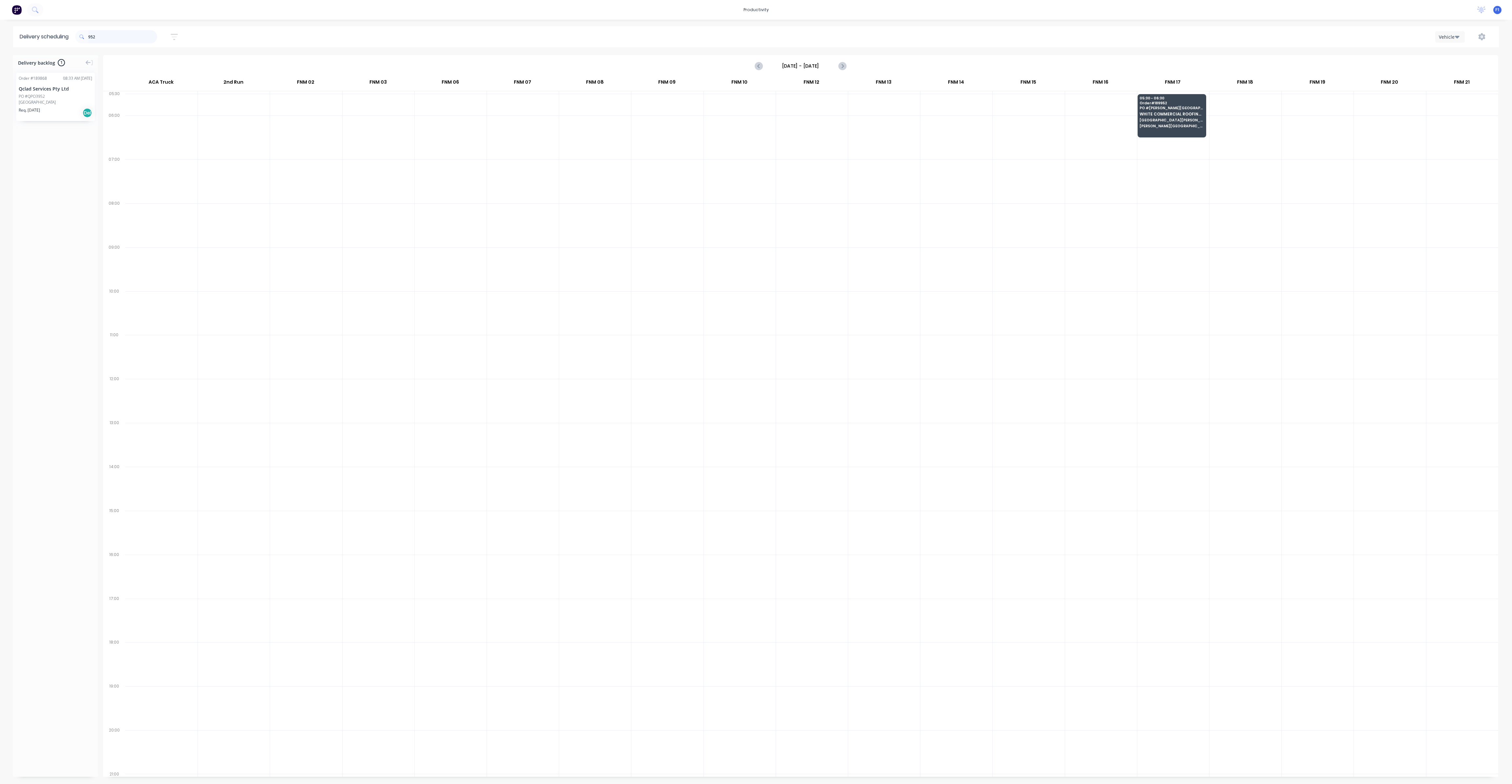
click at [113, 40] on input "952" at bounding box center [122, 36] width 69 height 13
type input "9"
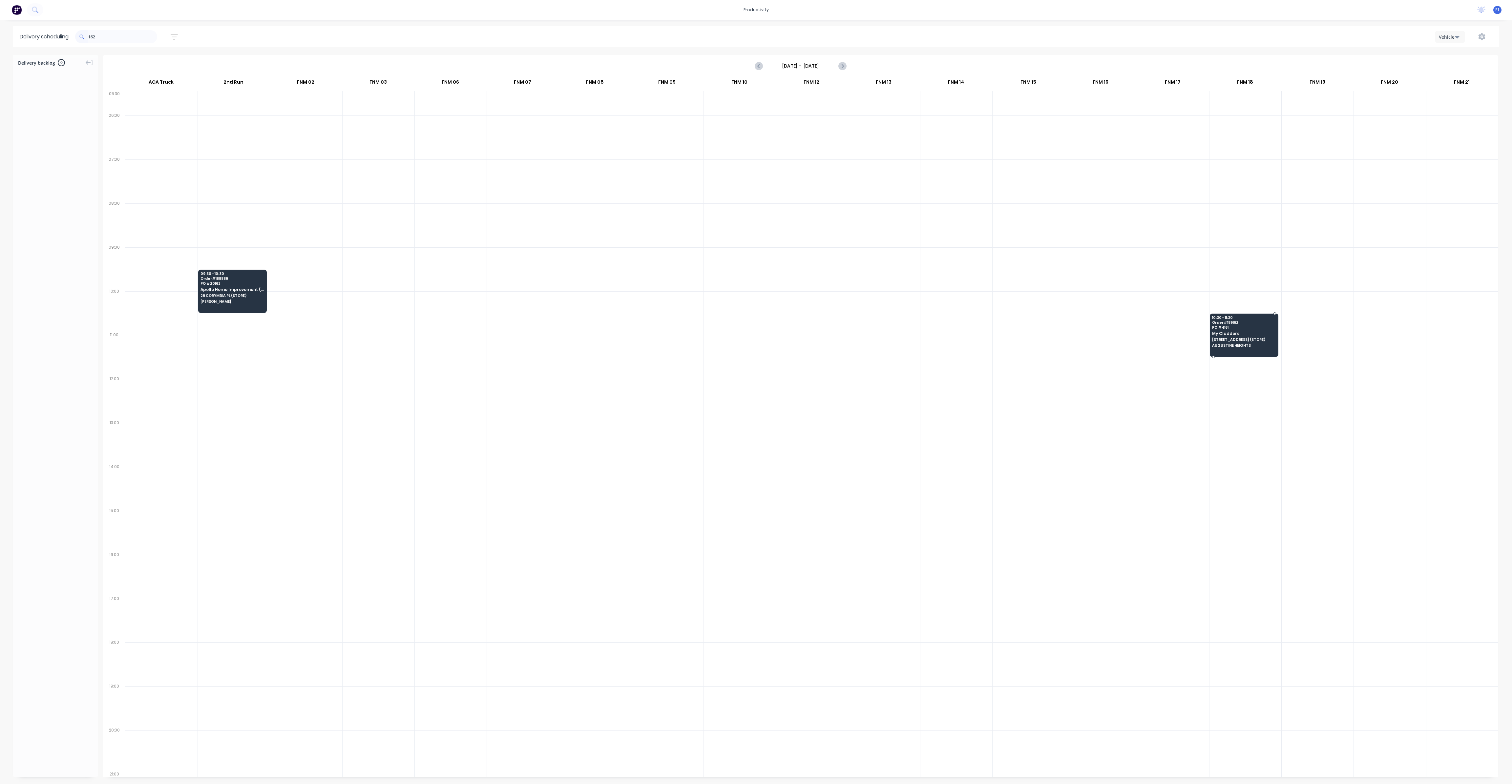
click at [1231, 332] on span "My Cladders" at bounding box center [1244, 333] width 63 height 4
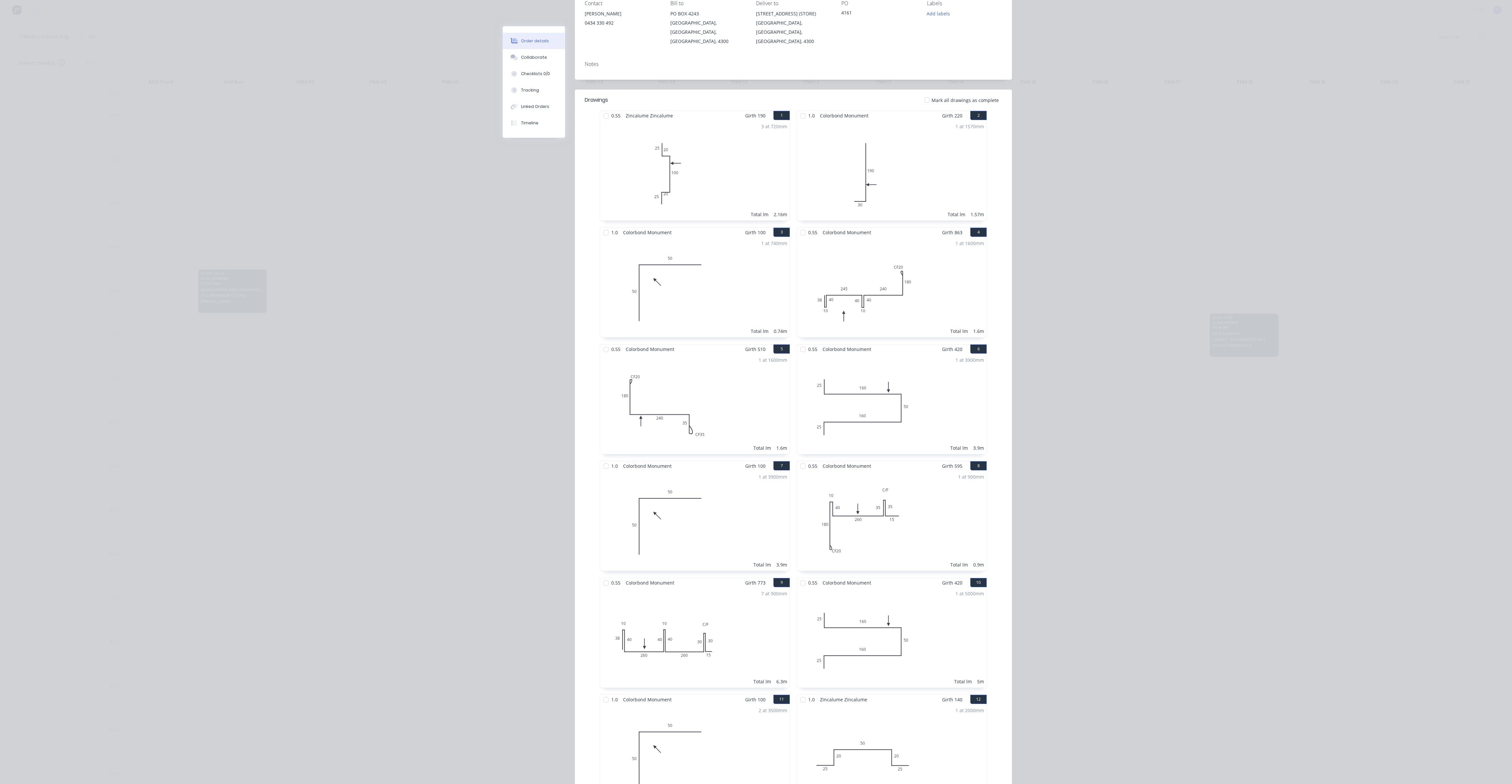
scroll to position [0, 0]
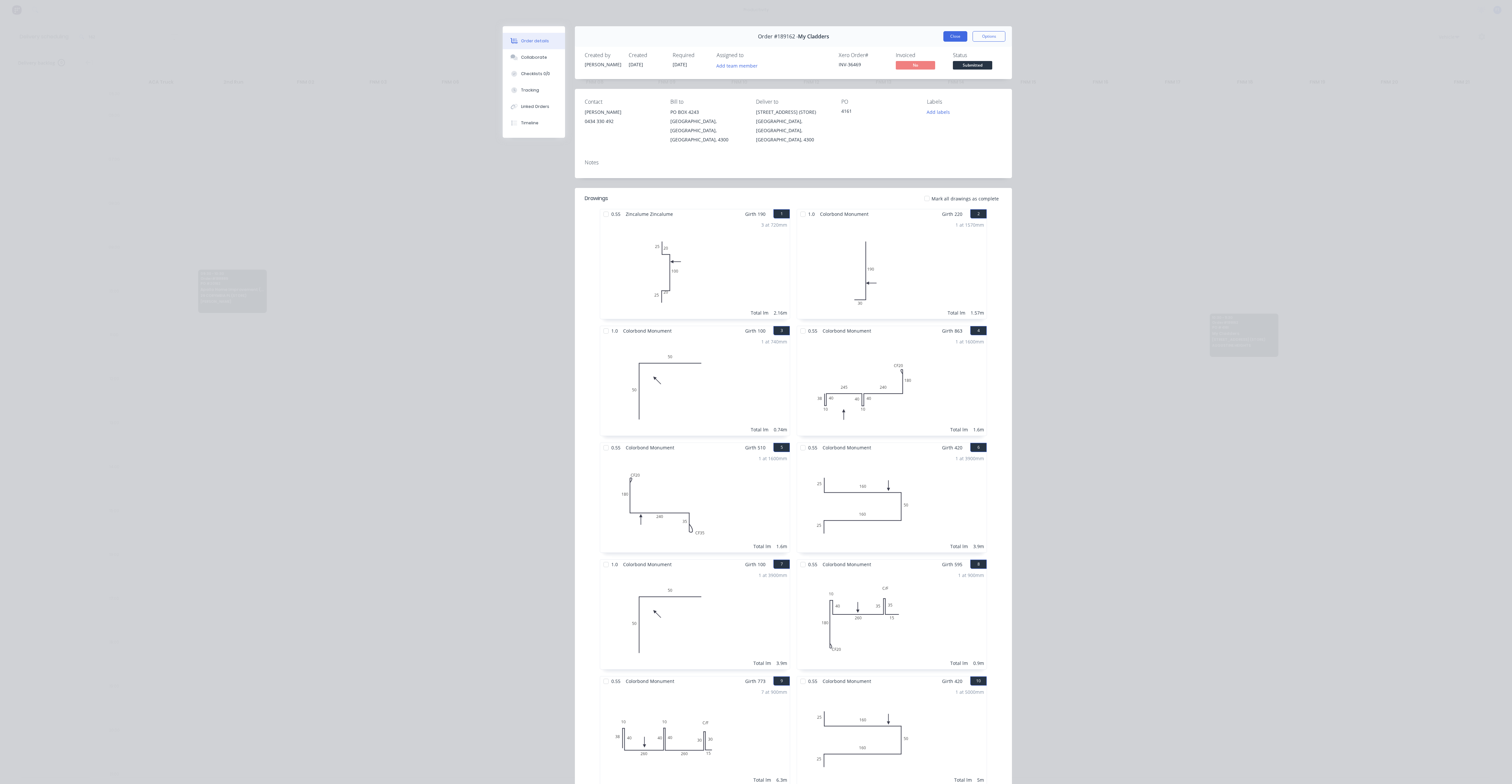
click at [956, 41] on button "Close" at bounding box center [955, 36] width 24 height 11
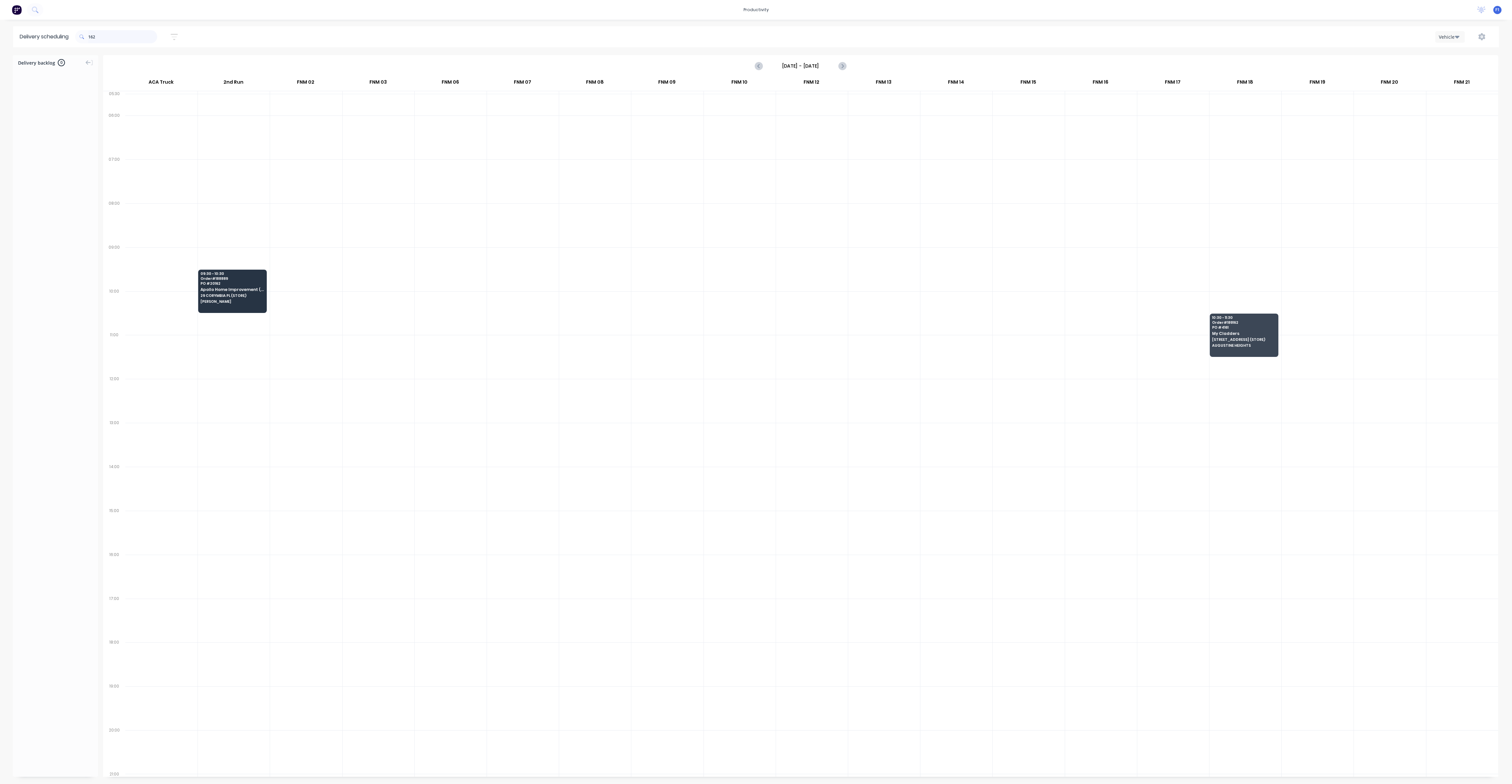
click at [120, 34] on input "162" at bounding box center [122, 36] width 69 height 13
type input "1"
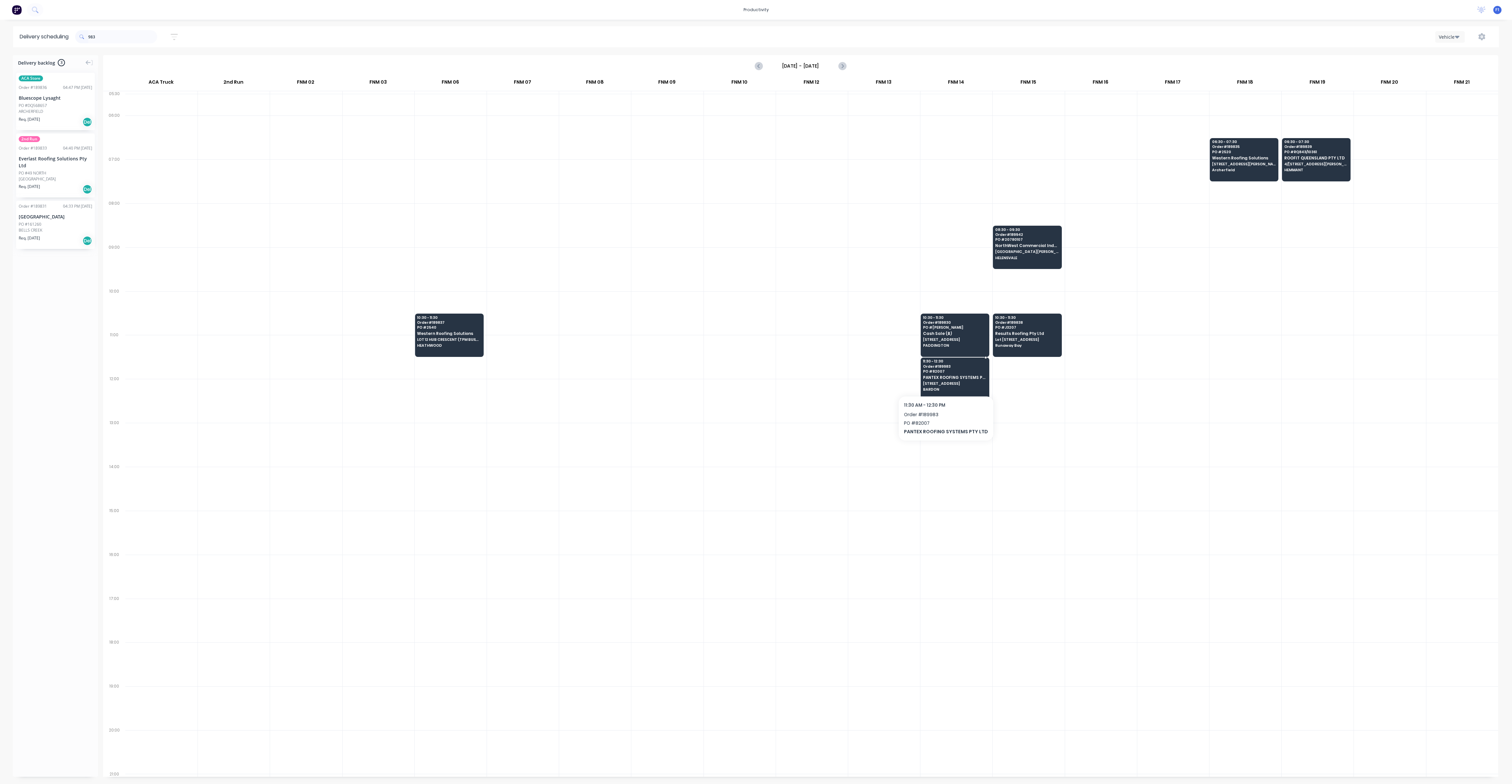
click at [943, 381] on span "[STREET_ADDRESS]" at bounding box center [955, 383] width 63 height 4
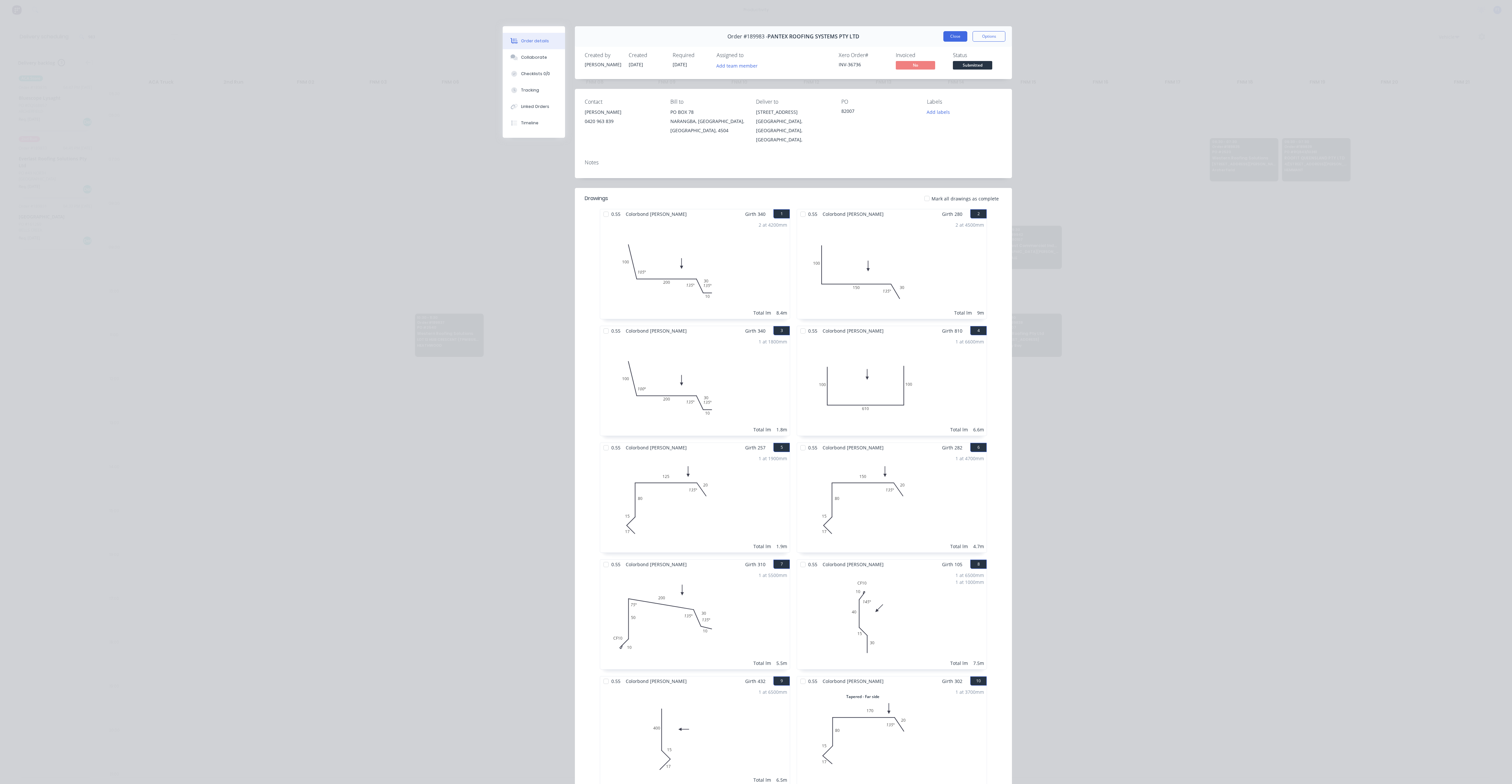
click at [950, 38] on button "Close" at bounding box center [955, 36] width 24 height 11
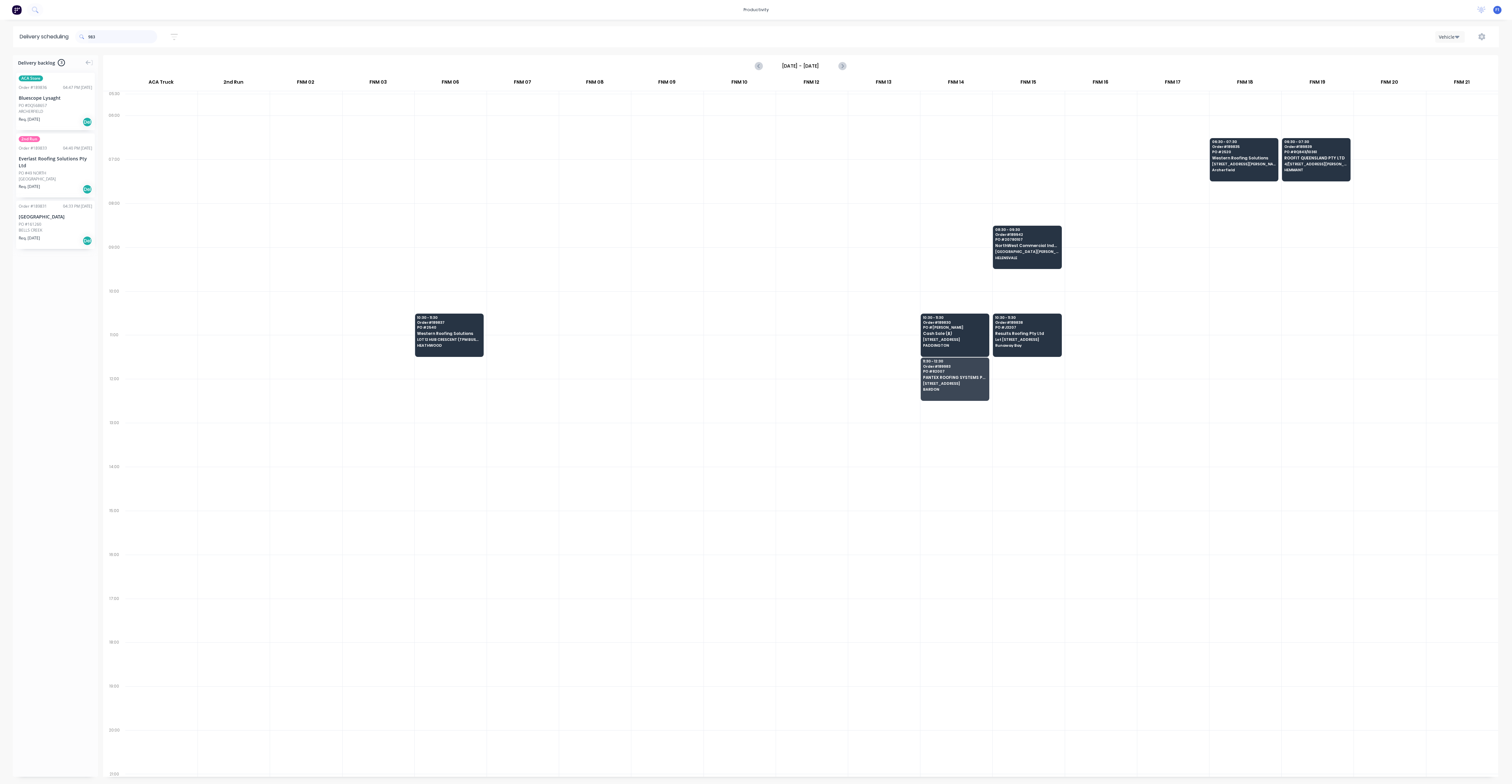
click at [111, 38] on input "983" at bounding box center [122, 36] width 69 height 13
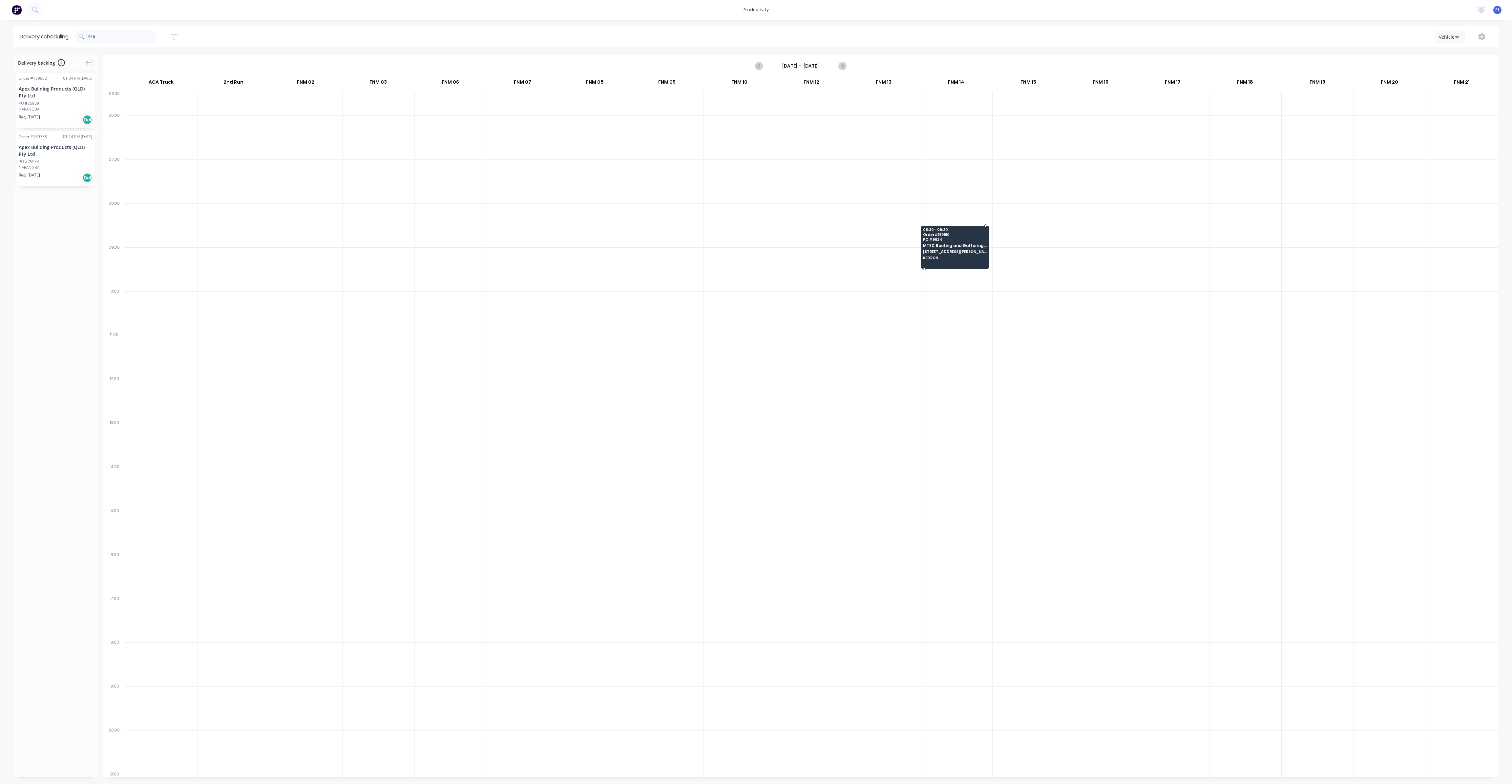
click at [940, 253] on div "08:30 - 09:30 Order # 189910 PO # 9624 MTEC Roofing and Guttering Pty Ltd [STRE…" at bounding box center [955, 244] width 68 height 37
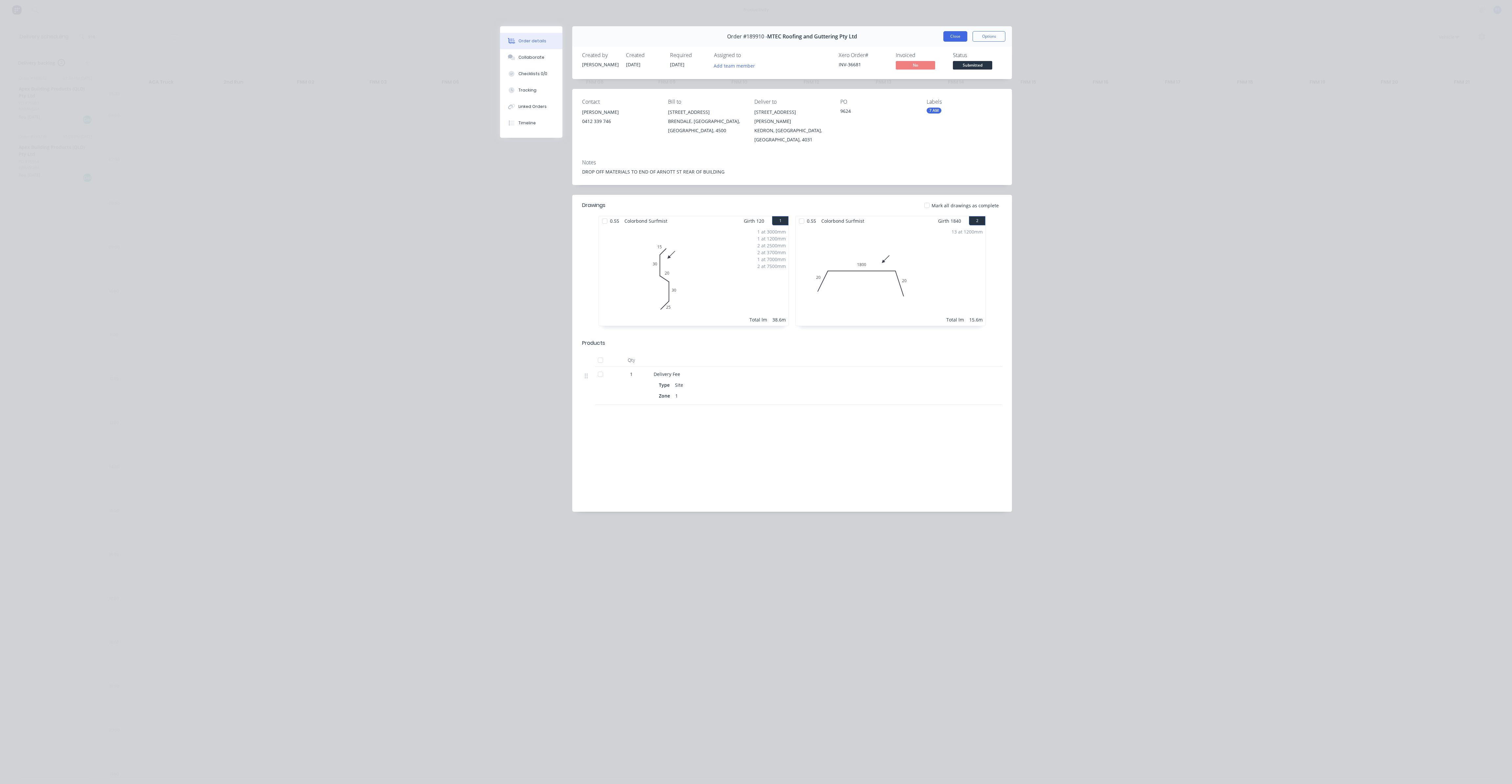
click at [960, 35] on button "Close" at bounding box center [955, 36] width 24 height 11
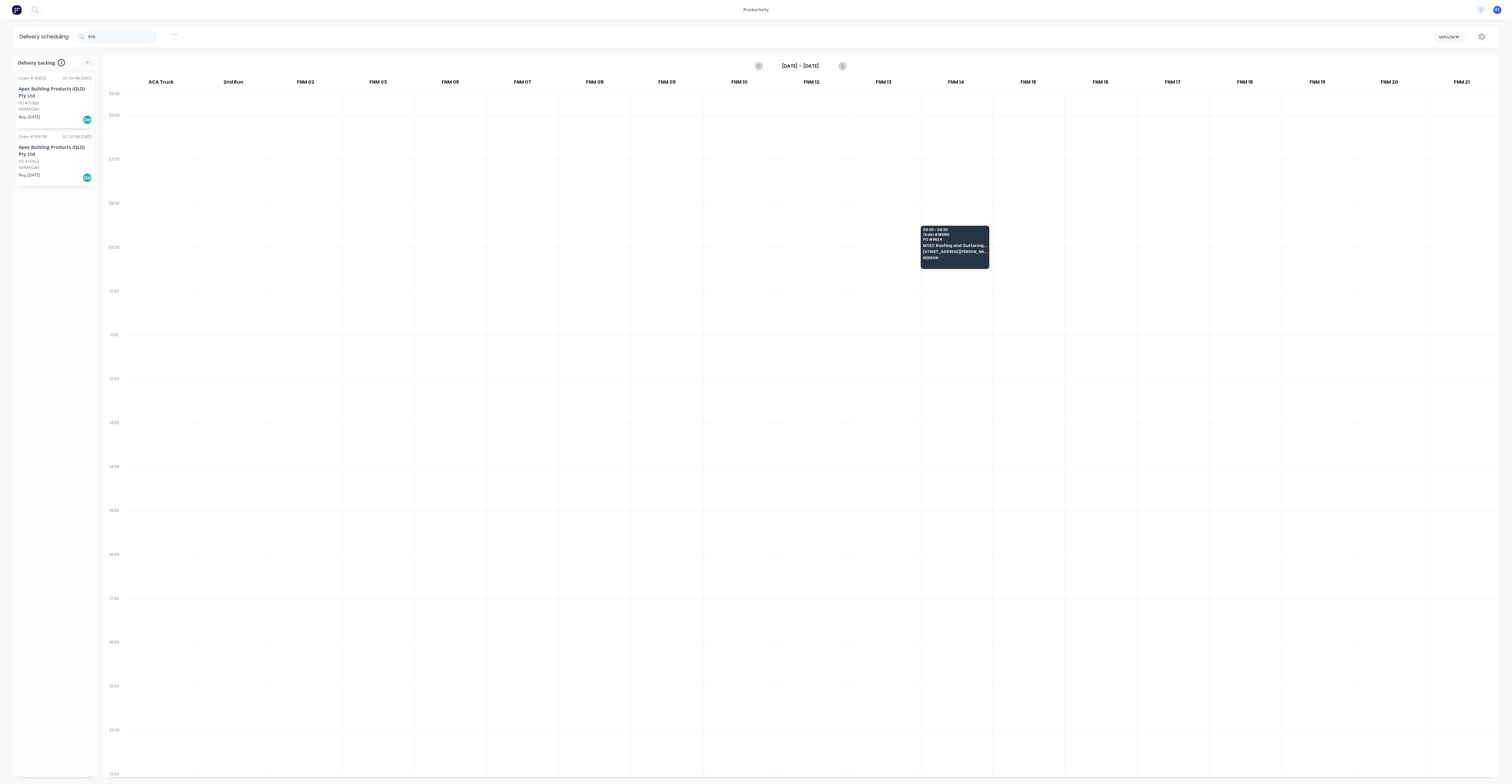
click at [127, 38] on input "910" at bounding box center [122, 36] width 69 height 13
type input "9"
type input "5"
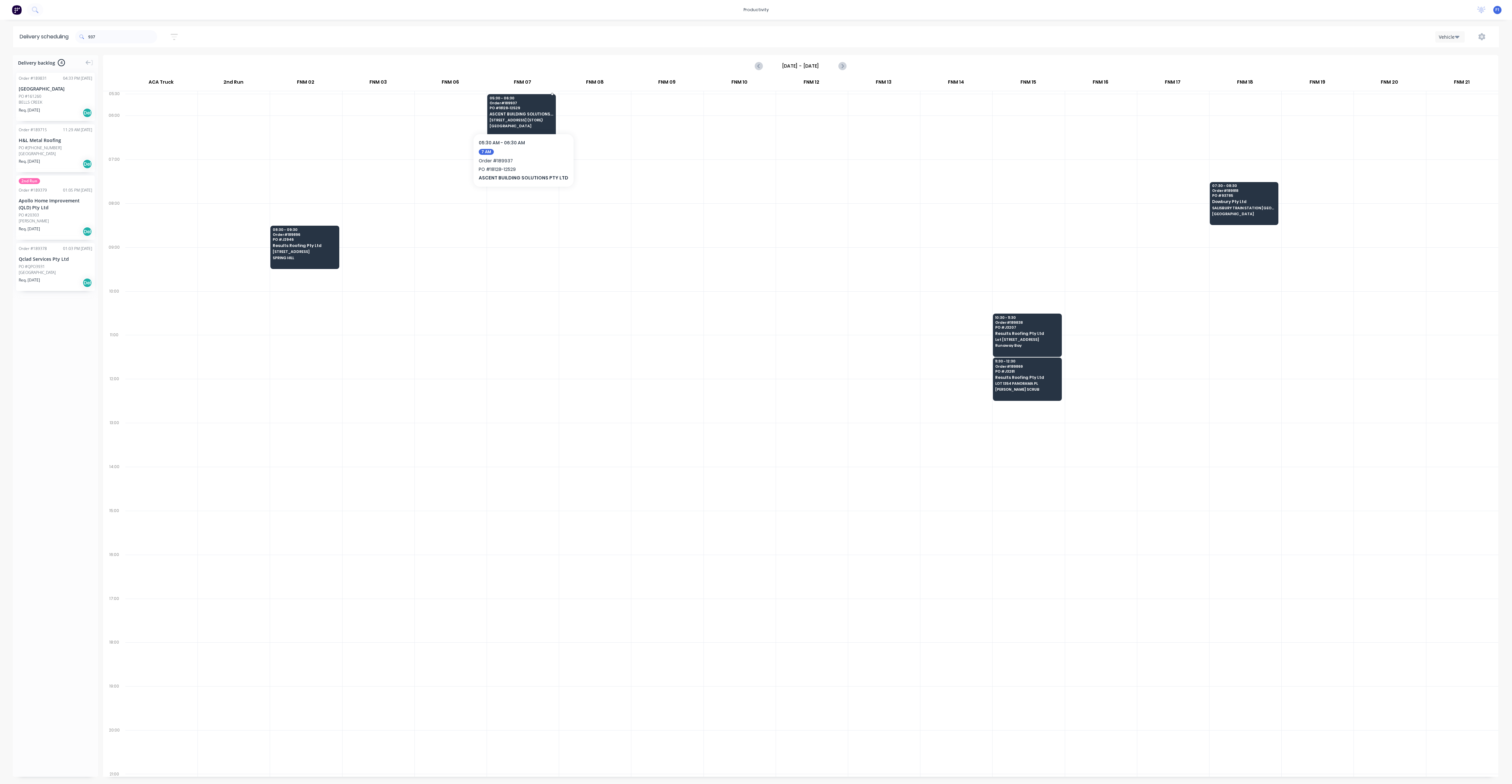
click at [519, 124] on div "05:30 - 06:30 Order # 189937 PO # 18128-12529 ASCENT BUILDING SOLUTIONS PTY LTD…" at bounding box center [522, 112] width 68 height 37
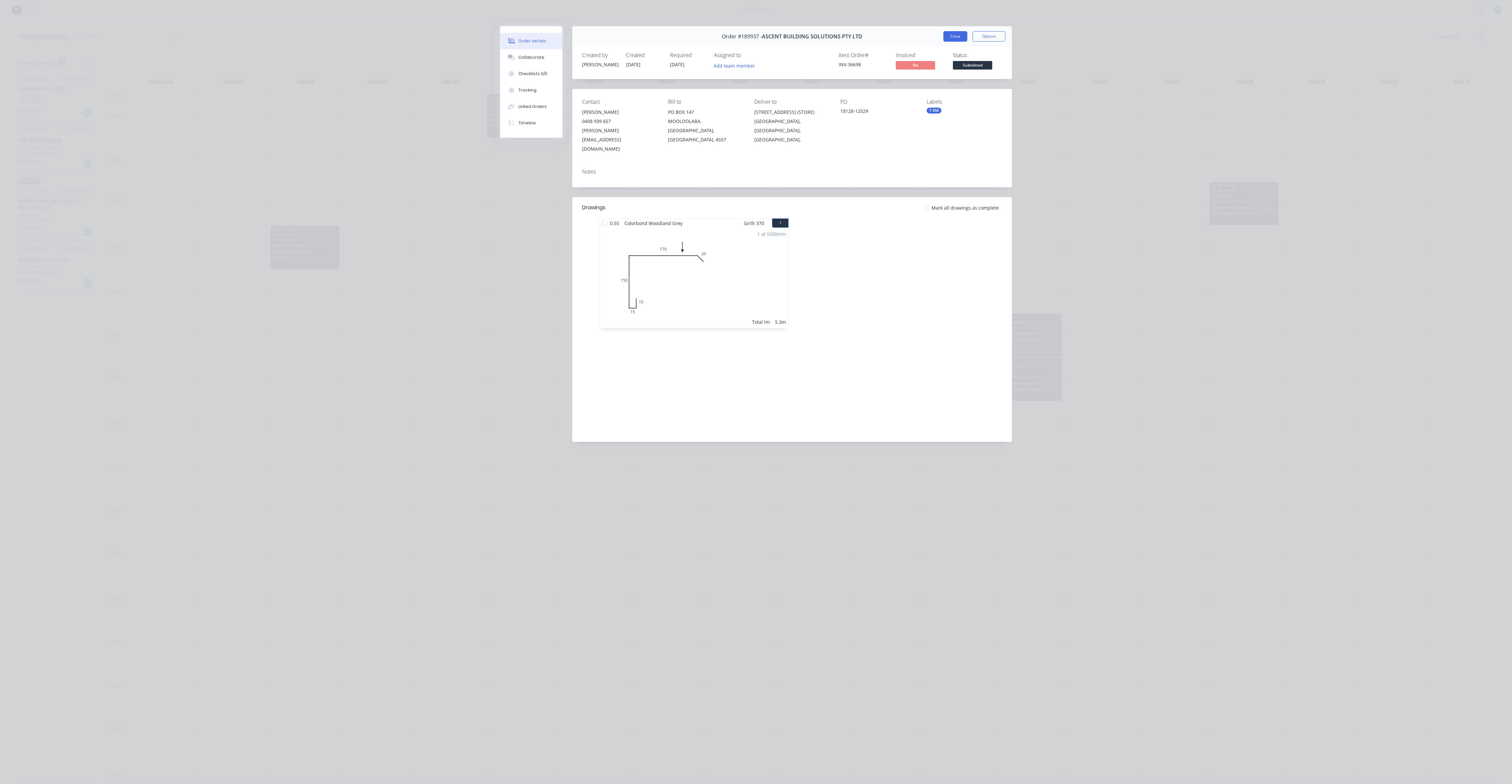
click at [950, 38] on button "Close" at bounding box center [955, 36] width 24 height 11
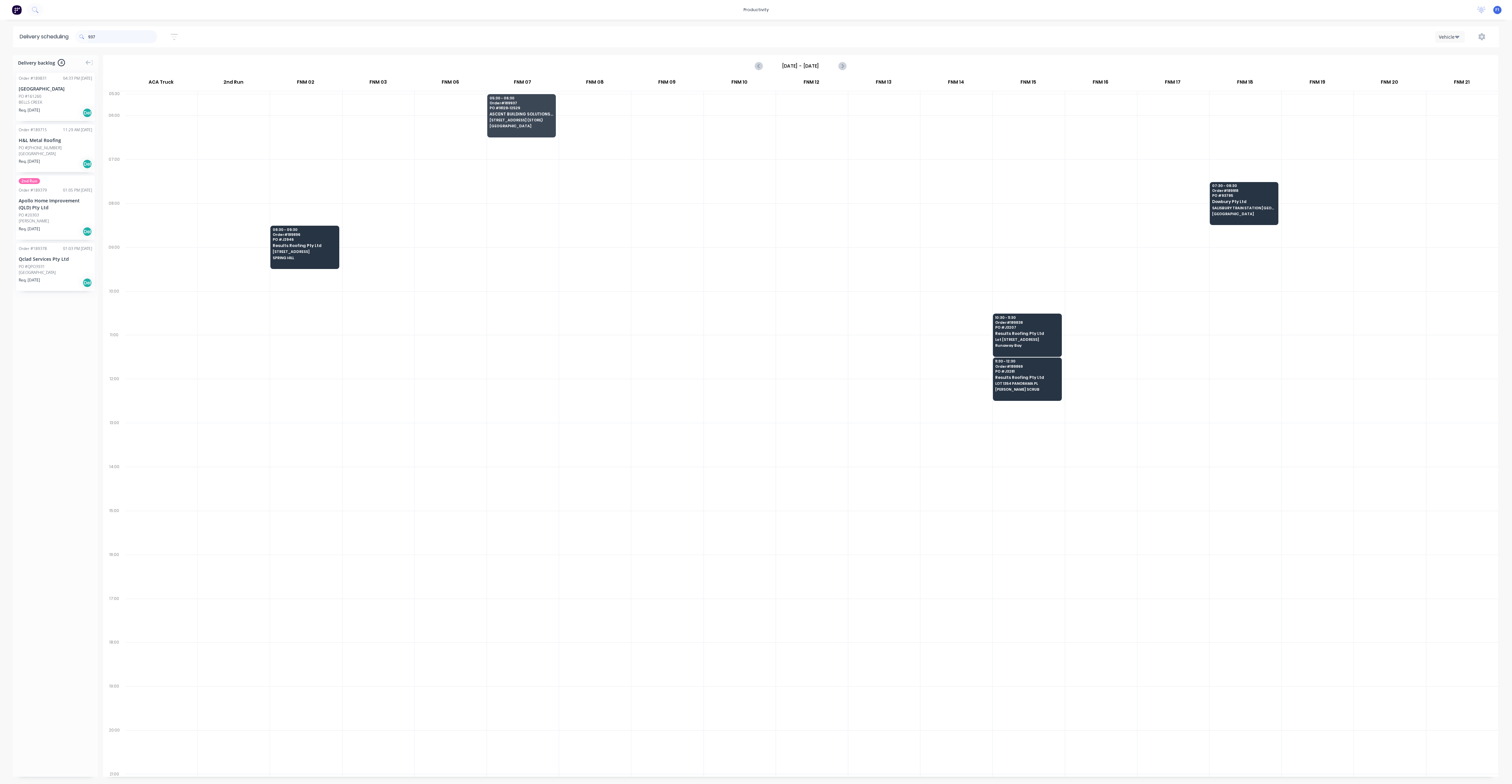
click at [149, 37] on input "937" at bounding box center [122, 36] width 69 height 13
type input "9"
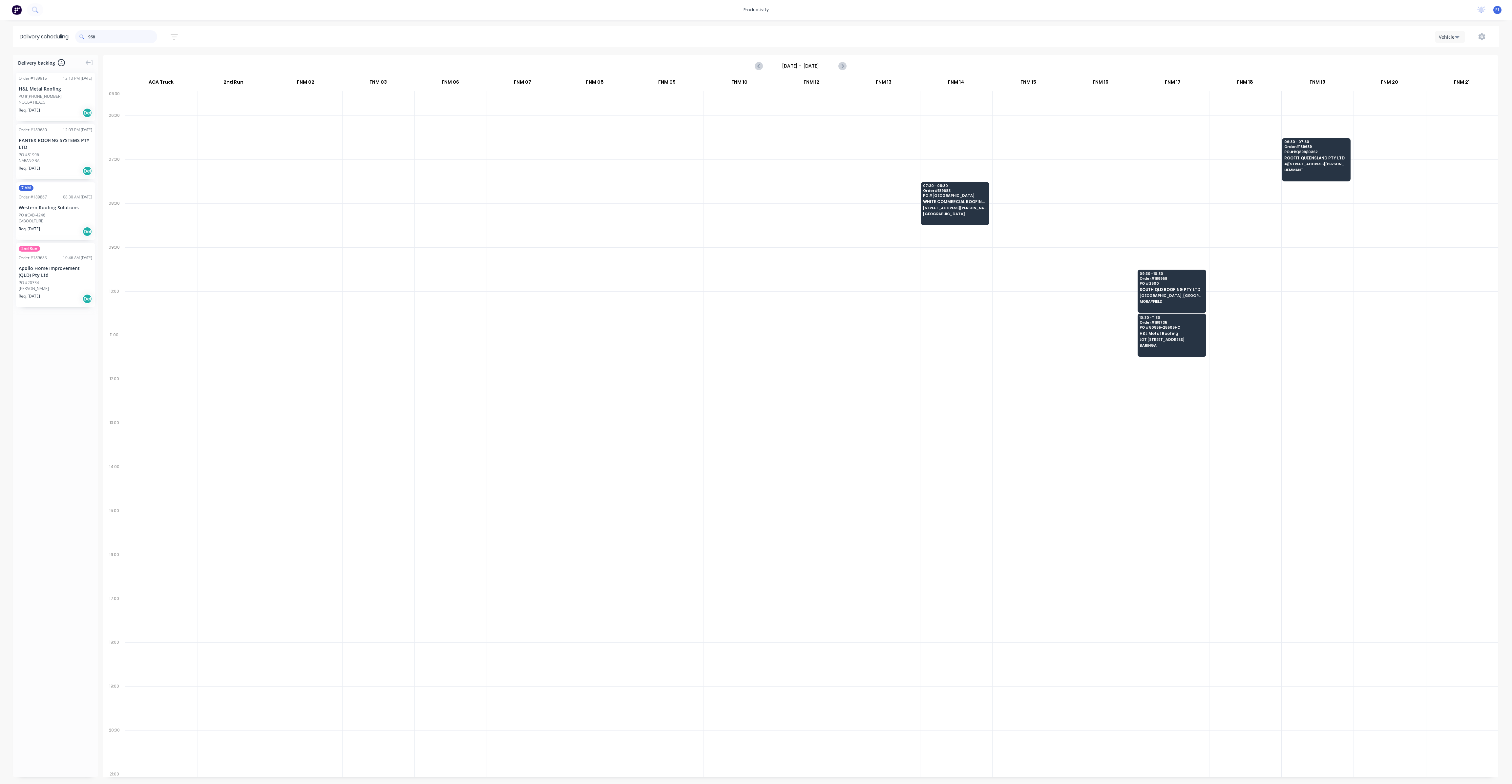
click at [112, 36] on input "968" at bounding box center [122, 36] width 69 height 13
type input "9"
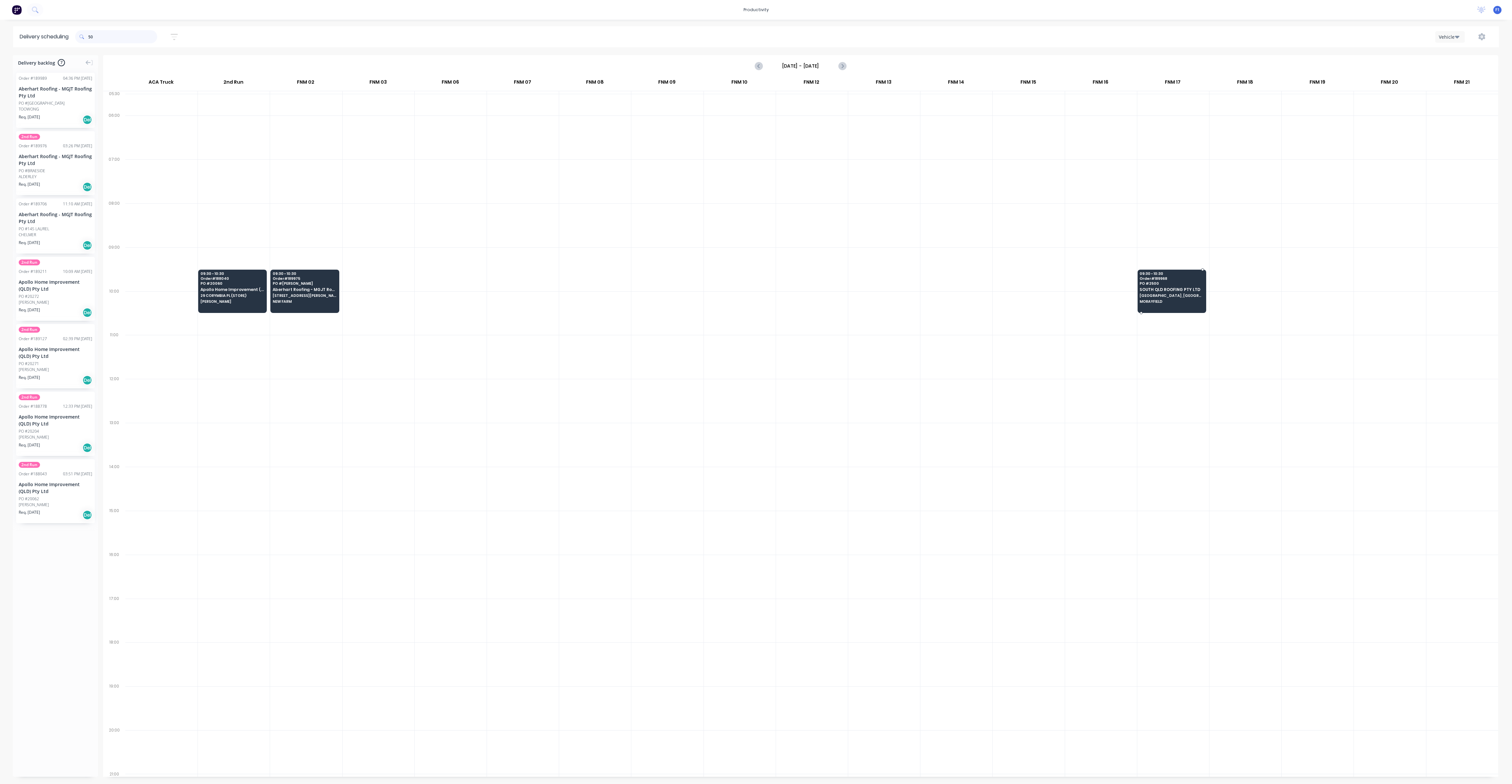
type input "5"
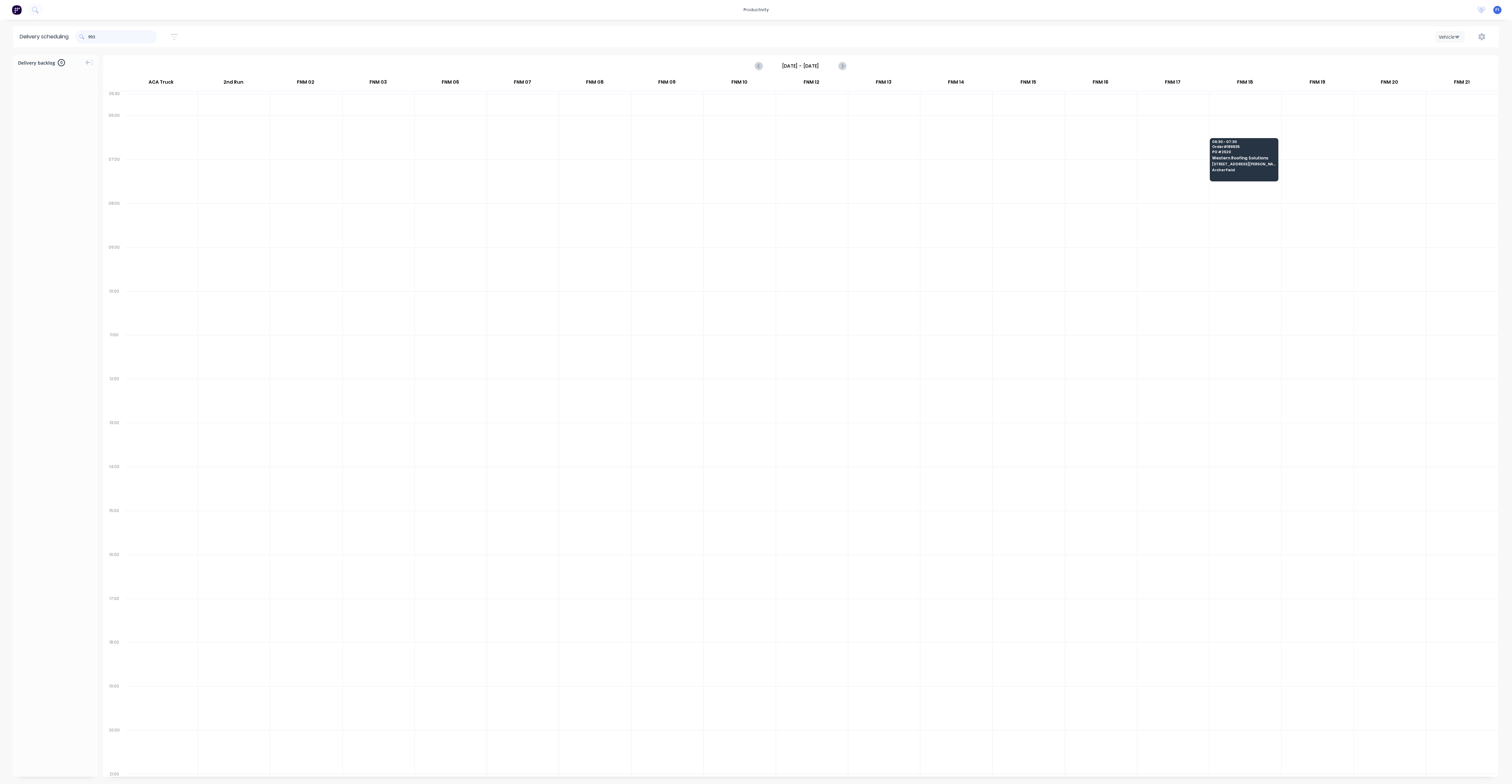
type input "9935"
